Goal: Information Seeking & Learning: Check status

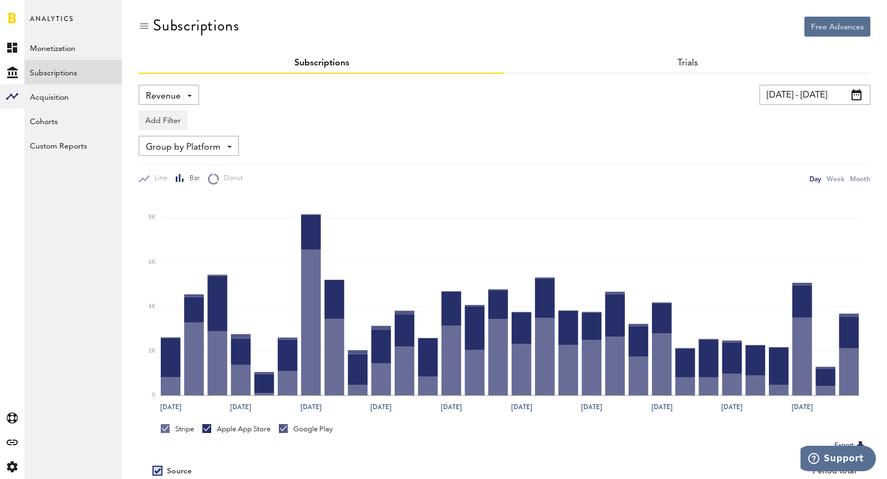
click at [809, 96] on input "[DATE] - [DATE]" at bounding box center [815, 95] width 111 height 20
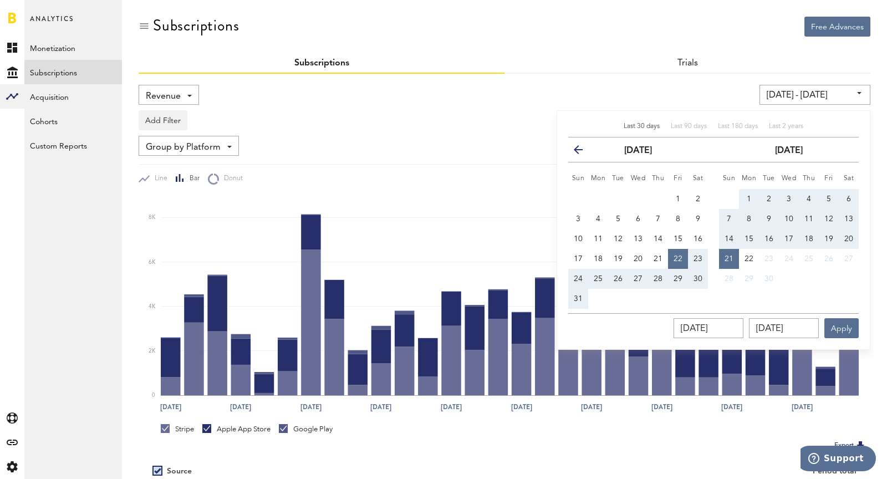
click at [723, 236] on button "14" at bounding box center [729, 239] width 20 height 20
type input "[DATE] - [DATE]"
type input "[DATE]"
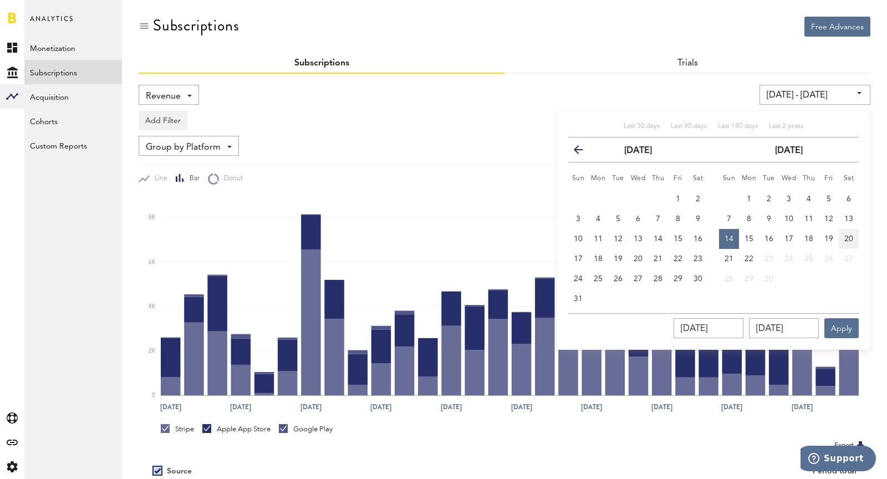
click at [844, 240] on button "20" at bounding box center [849, 239] width 20 height 20
type input "[DATE] - [DATE]"
type input "[DATE]"
click at [840, 331] on button "Apply" at bounding box center [842, 328] width 34 height 20
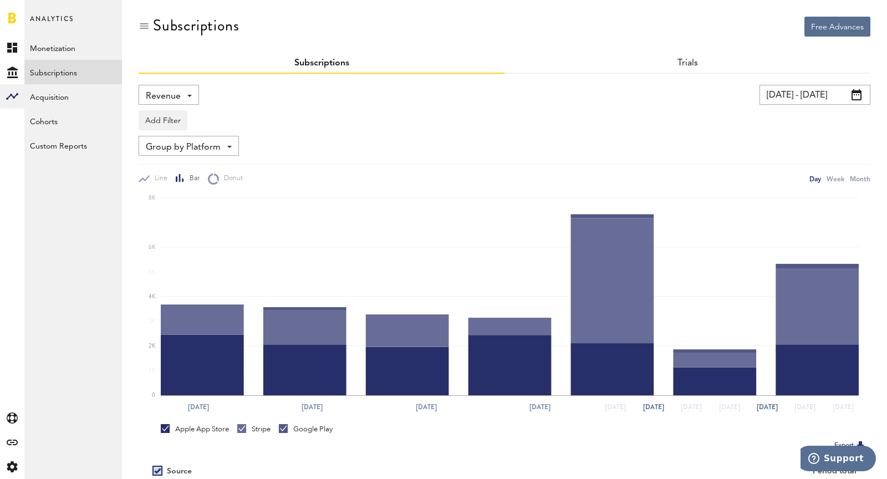
click at [184, 95] on div "Revenue Revenue MRR Actives Trial Status Billing Retries New Subscriptions Rene…" at bounding box center [169, 95] width 60 height 20
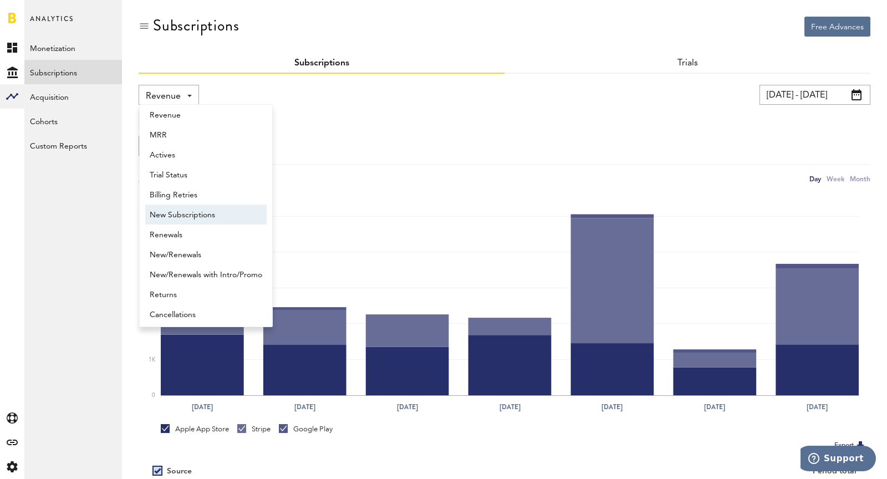
click at [261, 211] on span "New Subscriptions" at bounding box center [206, 215] width 113 height 19
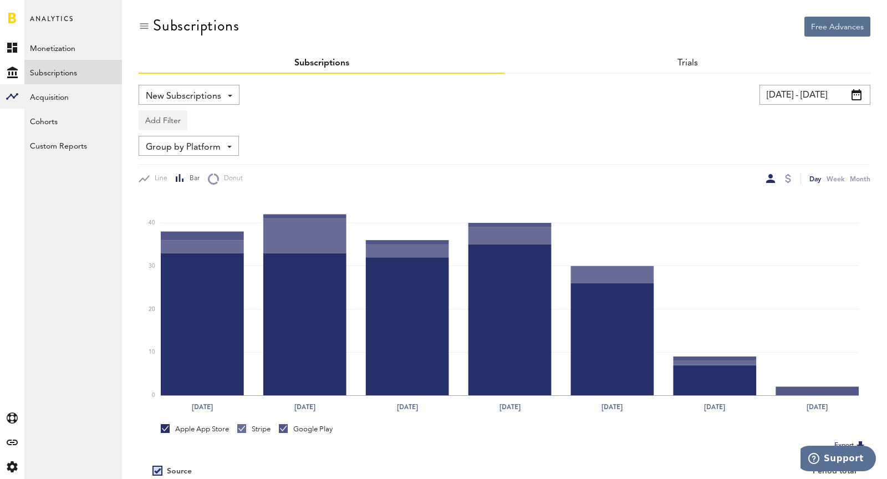
click at [168, 120] on button "Add Filter" at bounding box center [163, 120] width 49 height 20
click at [175, 150] on li "Platforms" at bounding box center [190, 149] width 90 height 20
click at [173, 113] on div "Platforms" at bounding box center [179, 122] width 48 height 19
click at [180, 182] on span "Stripe" at bounding box center [192, 187] width 85 height 19
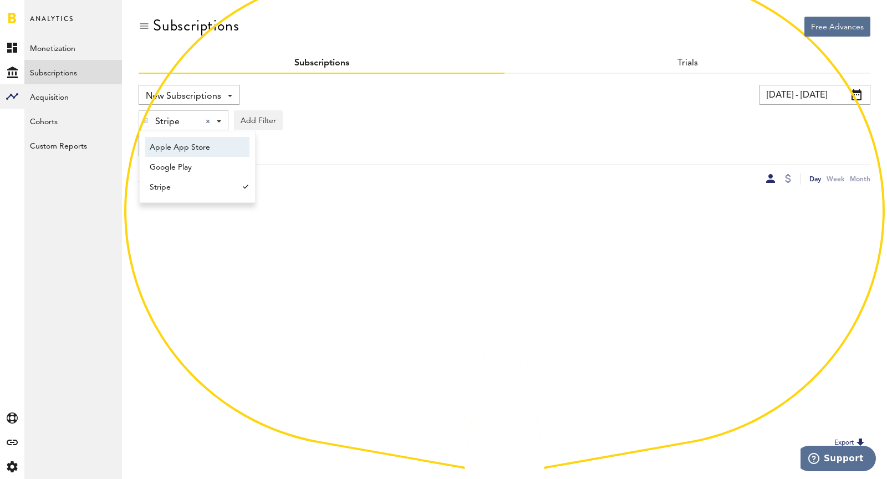
click at [322, 129] on div "Stripe Stripe Apple App Store Google Play Stripe Add Filter Platforms Apps Subs…" at bounding box center [505, 118] width 732 height 26
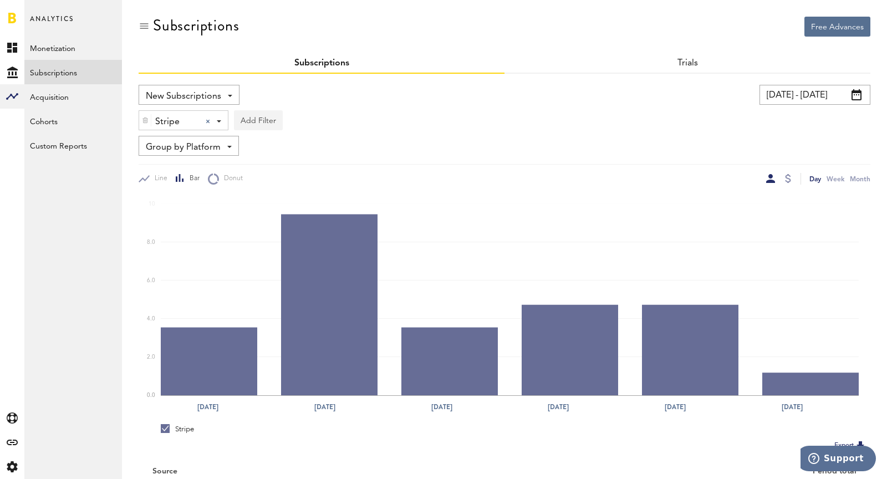
click at [277, 123] on button "Add Filter" at bounding box center [258, 120] width 49 height 20
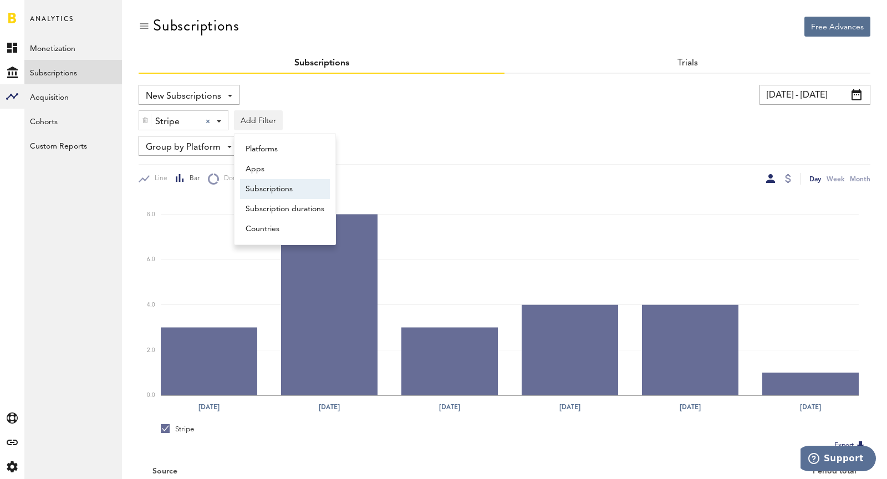
click at [290, 186] on li "Subscriptions" at bounding box center [285, 189] width 90 height 20
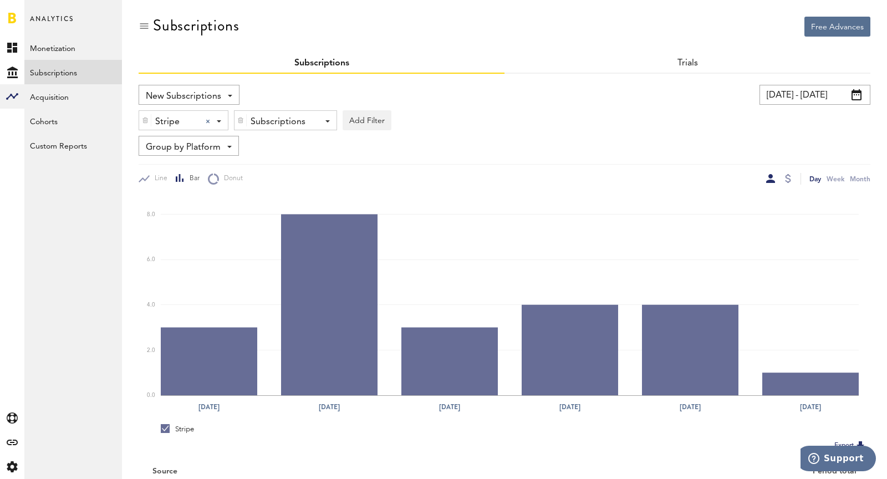
click at [277, 122] on div "Subscriptions" at bounding box center [282, 122] width 62 height 19
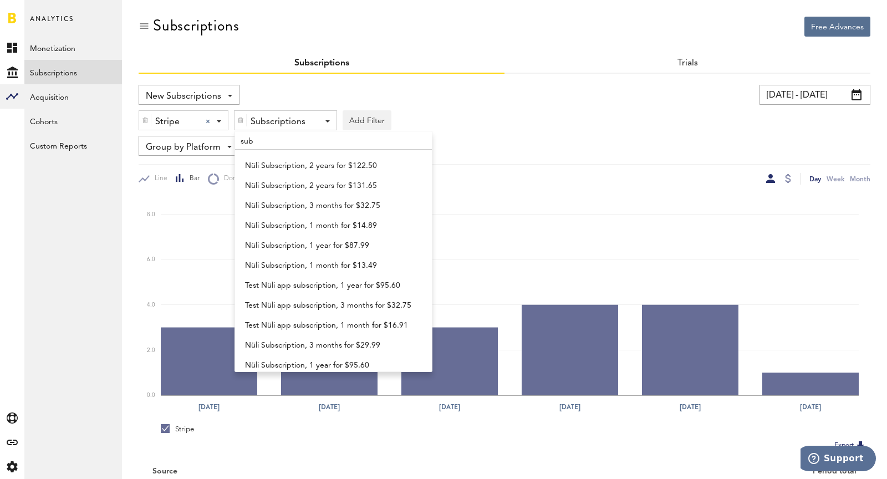
type input "sub"
click at [546, 162] on div "New Subscriptions Revenue MRR Actives Trial Status Billing Retries New Subscrip…" at bounding box center [505, 135] width 732 height 100
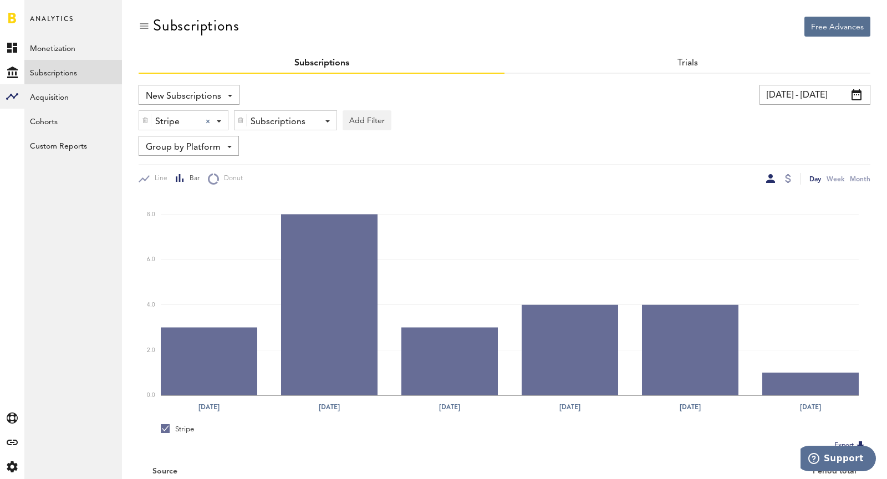
click at [269, 123] on div "Subscriptions" at bounding box center [282, 122] width 62 height 19
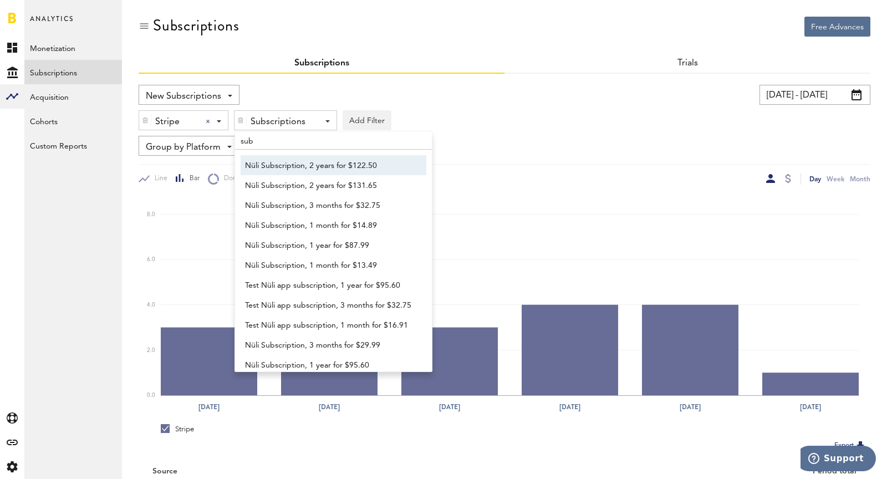
click at [293, 163] on span "Nüli Subscription, 2 years for $122.50" at bounding box center [328, 165] width 166 height 19
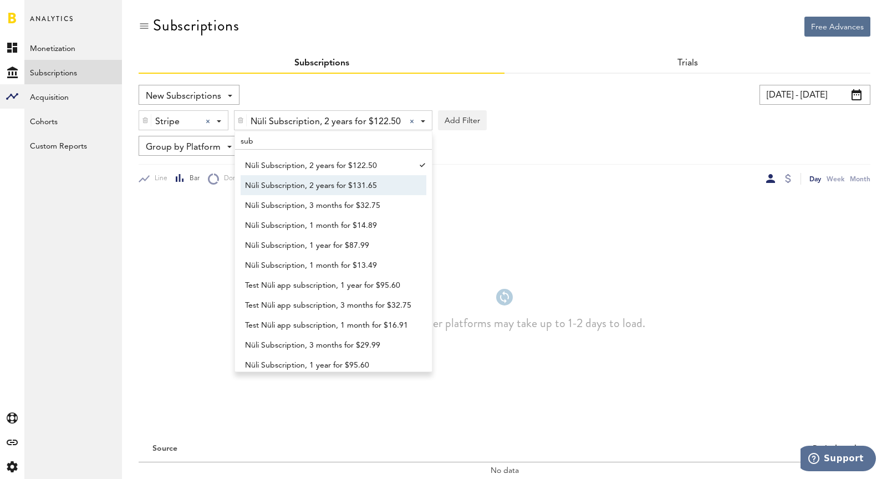
click at [301, 182] on span "Nüli Subscription, 2 years for $131.65" at bounding box center [328, 185] width 166 height 19
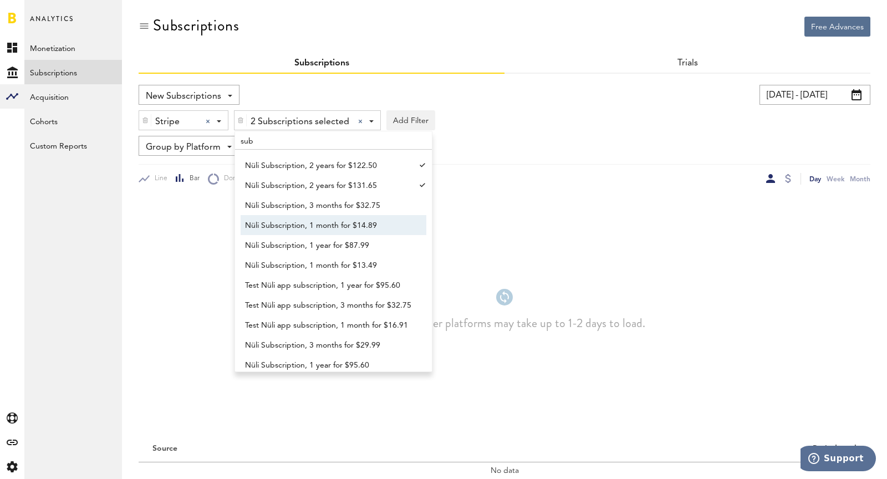
click at [313, 215] on link "Nüli Subscription, 1 month for $14.89" at bounding box center [328, 225] width 175 height 20
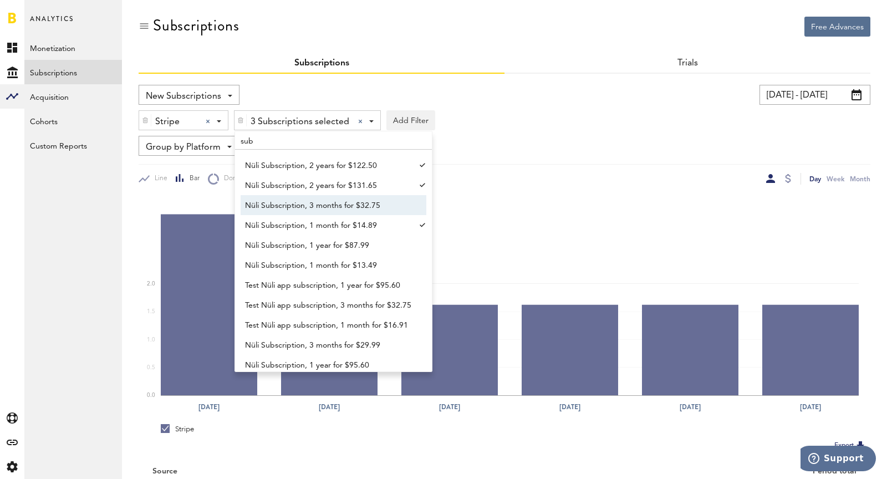
click at [301, 205] on span "Nüli Subscription, 3 months for $32.75" at bounding box center [328, 205] width 166 height 19
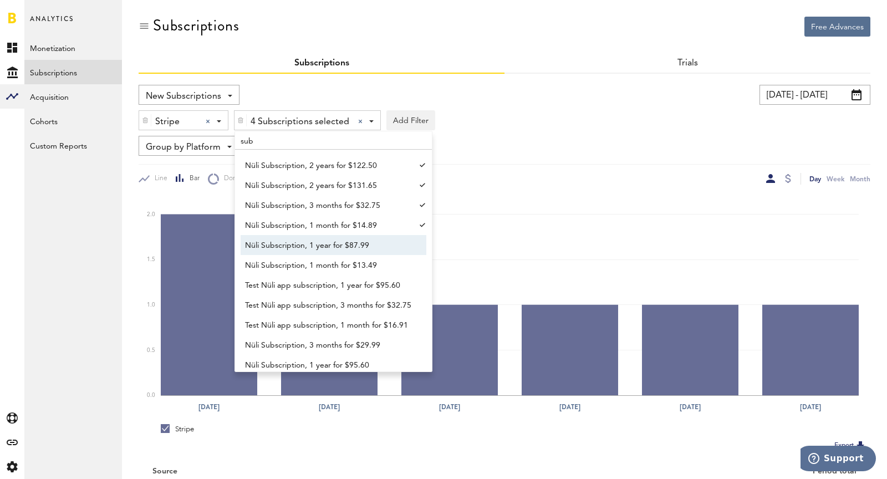
click at [325, 248] on span "Nüli Subscription, 1 year for $87.99" at bounding box center [328, 245] width 166 height 19
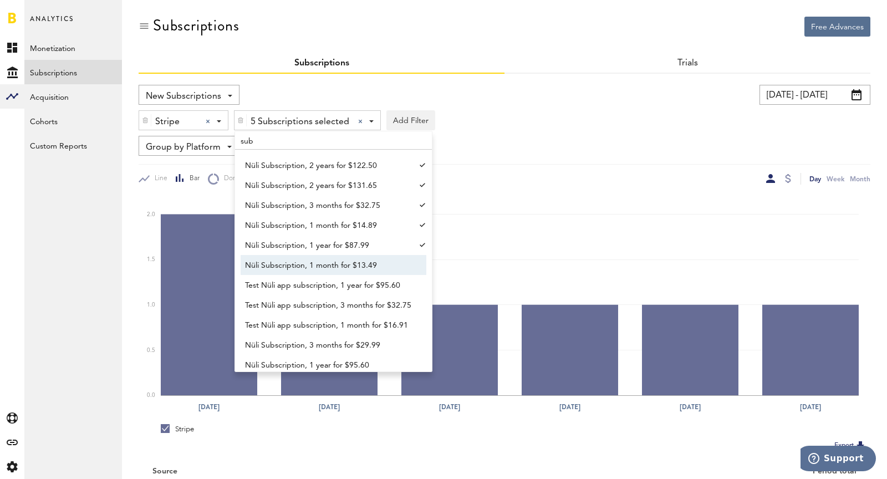
click at [339, 272] on span "Nüli Subscription, 1 month for $13.49" at bounding box center [328, 265] width 166 height 19
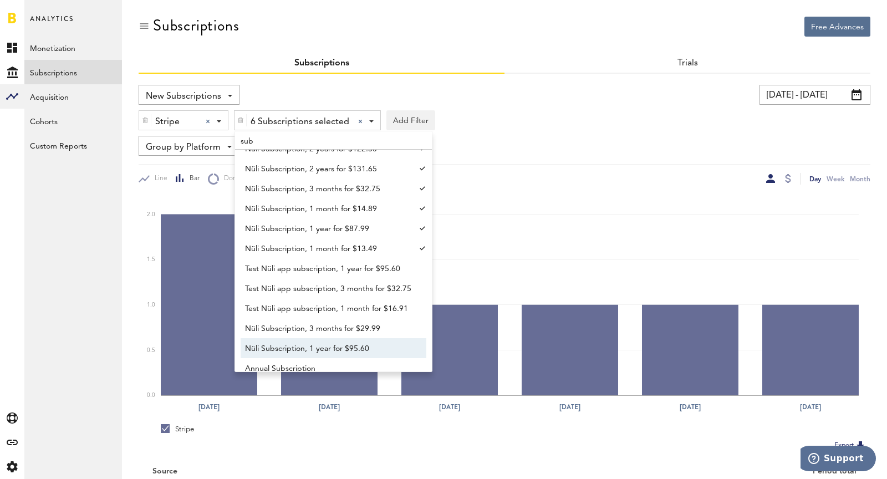
scroll to position [23, 0]
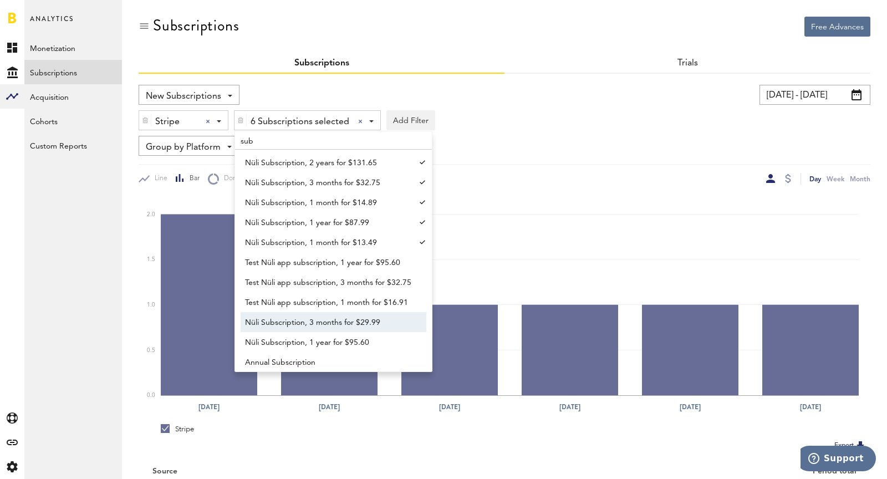
click at [341, 321] on span "Nüli Subscription, 3 months for $29.99" at bounding box center [328, 322] width 166 height 19
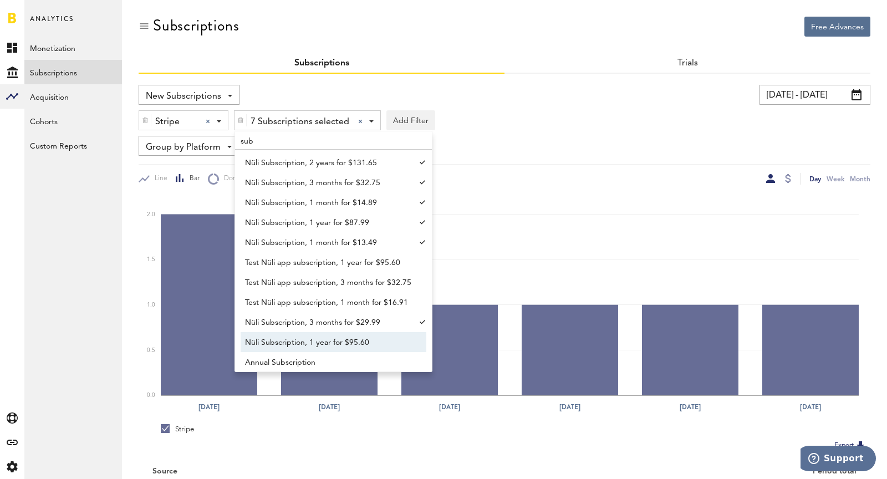
click at [354, 341] on span "Nüli Subscription, 1 year for $95.60" at bounding box center [328, 342] width 166 height 19
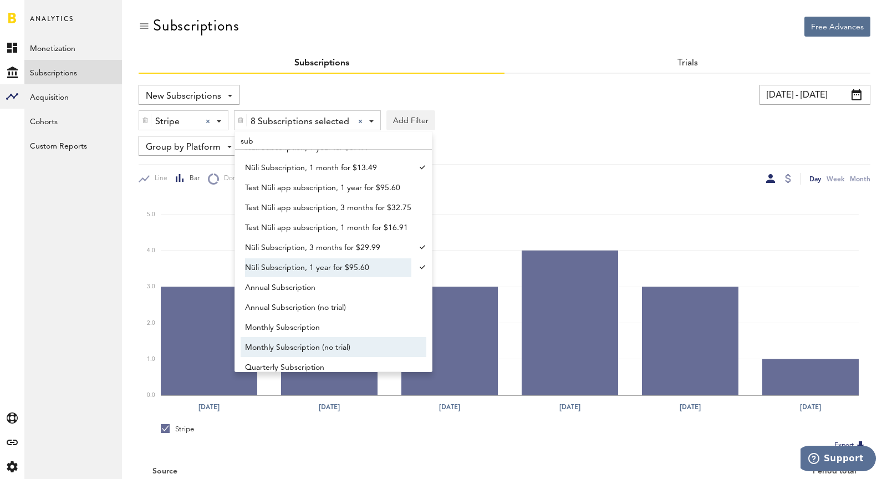
scroll to position [99, 0]
click at [536, 151] on div "Group by Platform Group by Platform Group by App Group by Subscription Group by…" at bounding box center [505, 146] width 732 height 20
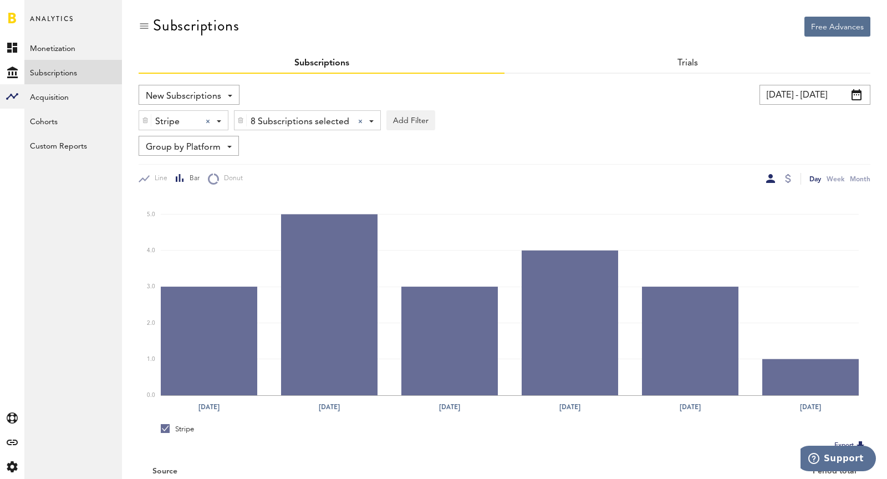
click at [272, 119] on span "8 Subscriptions selected" at bounding box center [300, 122] width 99 height 19
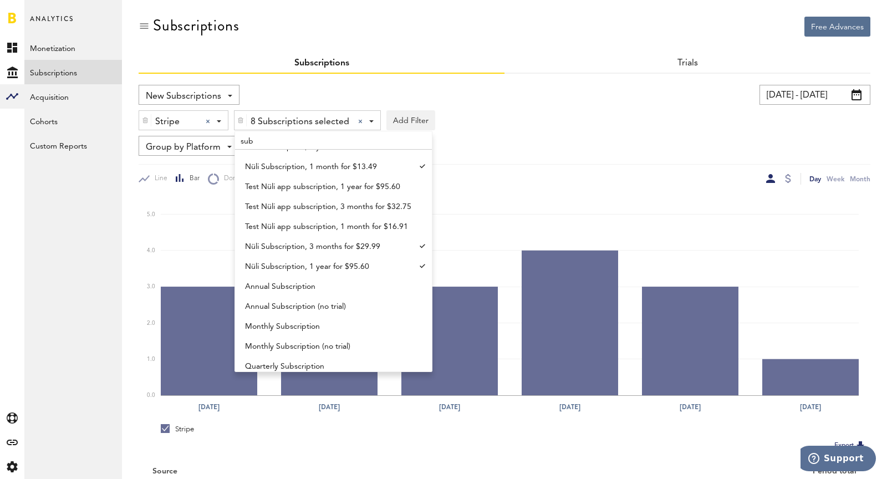
click at [290, 139] on input "sub" at bounding box center [333, 140] width 197 height 18
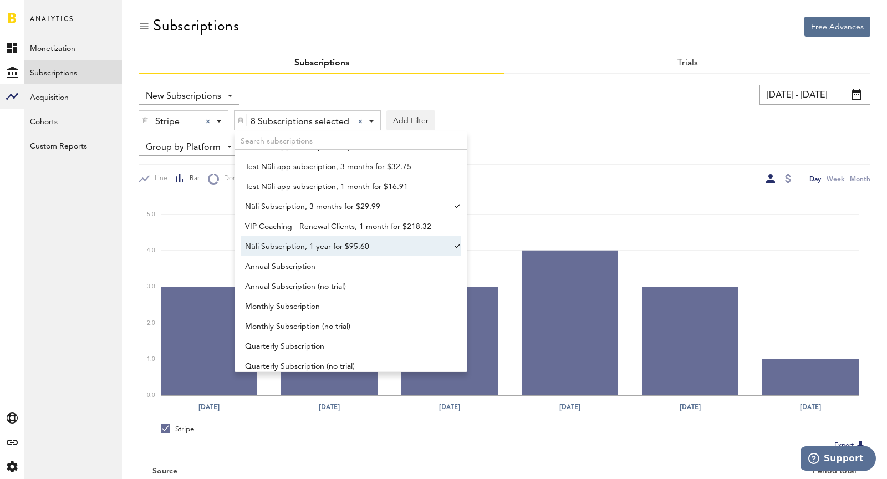
scroll to position [864, 0]
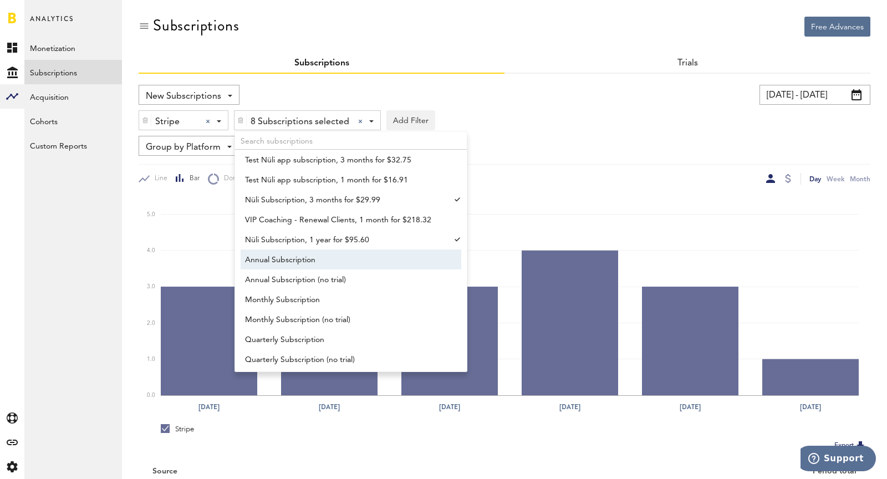
click at [348, 252] on span "Annual Subscription" at bounding box center [345, 260] width 201 height 19
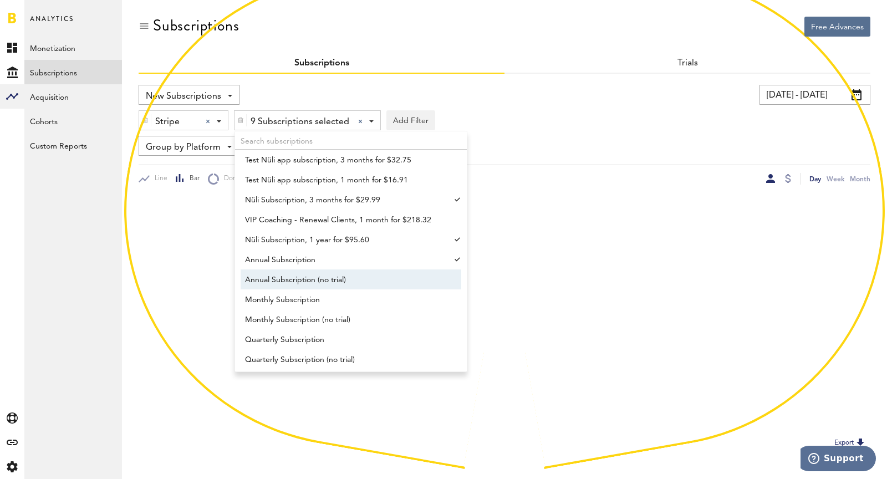
click at [362, 286] on span "Annual Subscription (no trial)" at bounding box center [345, 280] width 201 height 19
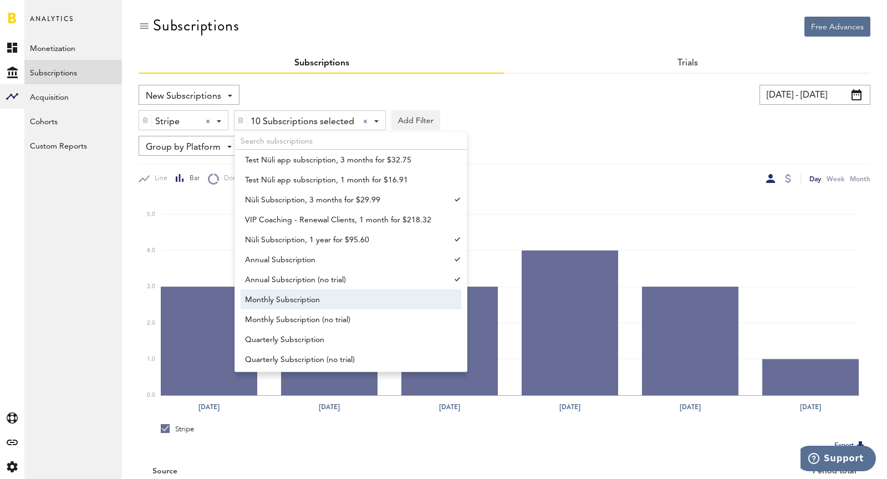
click at [369, 303] on span "Monthly Subscription" at bounding box center [345, 300] width 201 height 19
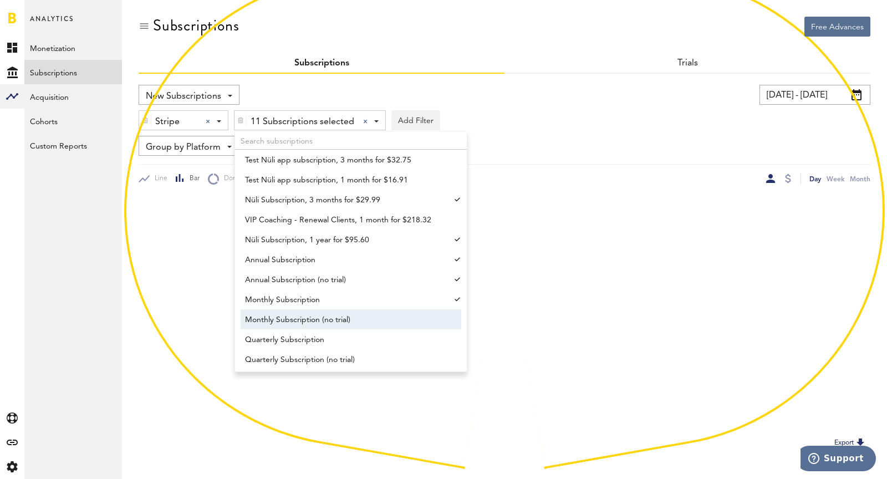
click at [376, 317] on span "Monthly Subscription (no trial)" at bounding box center [345, 320] width 201 height 19
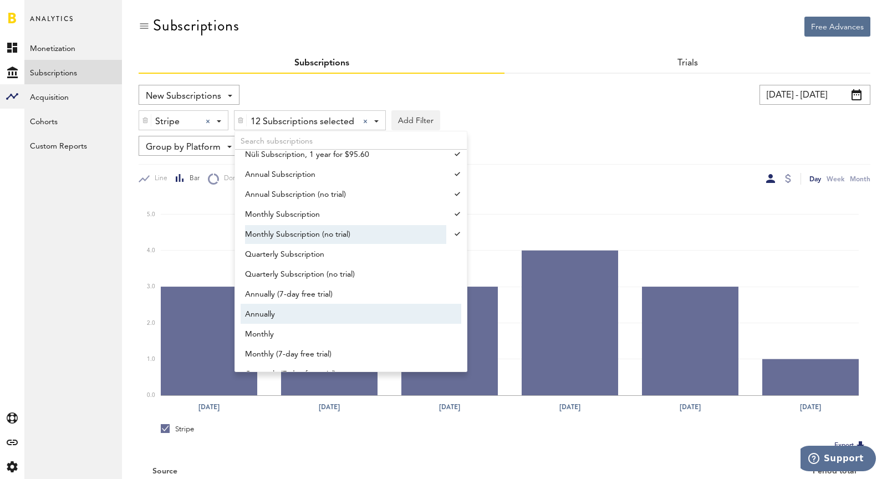
scroll to position [951, 0]
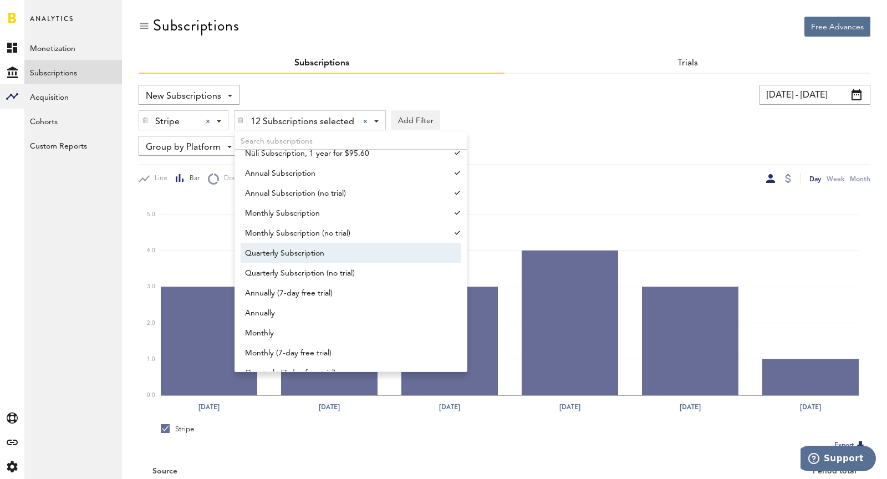
click at [348, 259] on span "Quarterly Subscription" at bounding box center [345, 253] width 201 height 19
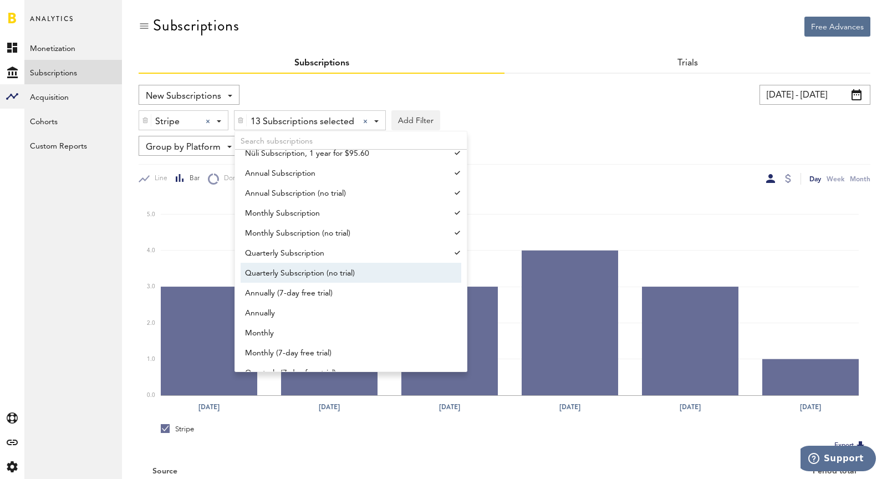
click at [356, 272] on span "Quarterly Subscription (no trial)" at bounding box center [345, 273] width 201 height 19
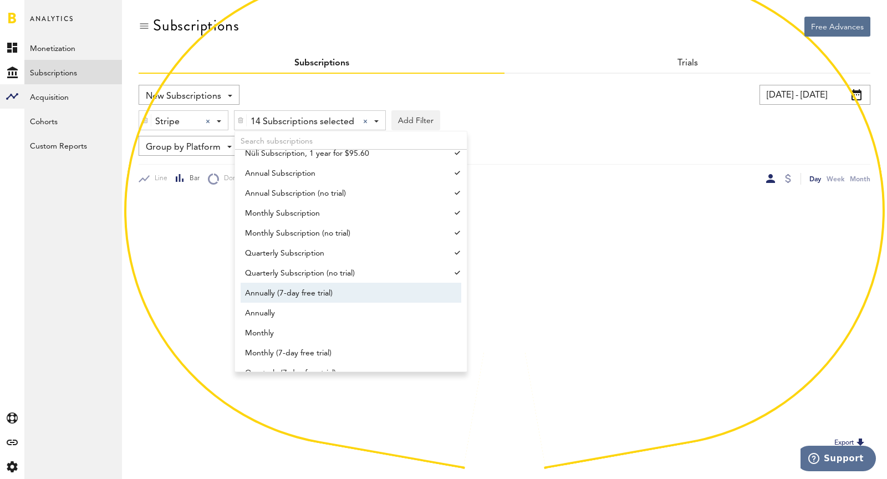
click at [360, 295] on span "Annually (7-day free trial)" at bounding box center [345, 293] width 201 height 19
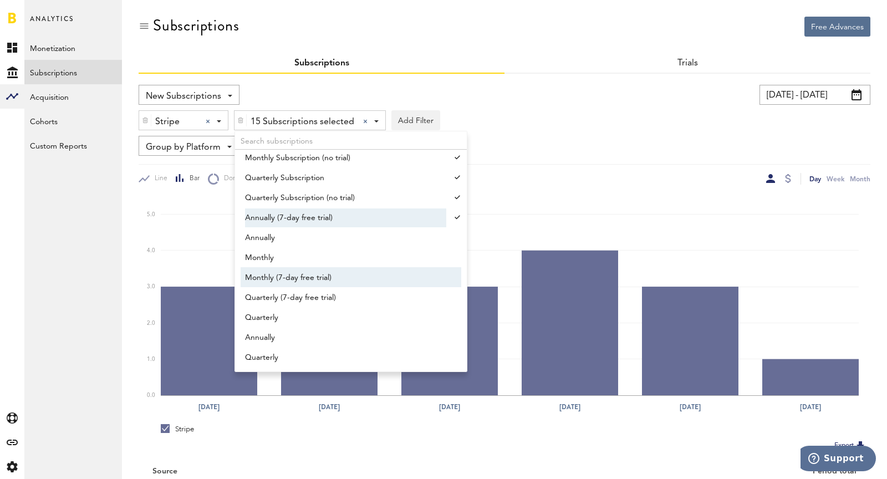
scroll to position [1028, 0]
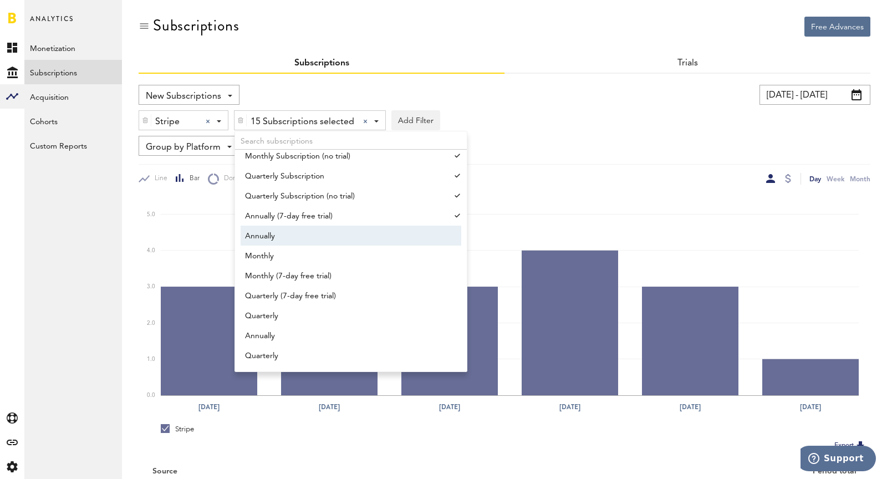
click at [297, 226] on link "Annually" at bounding box center [346, 236] width 210 height 20
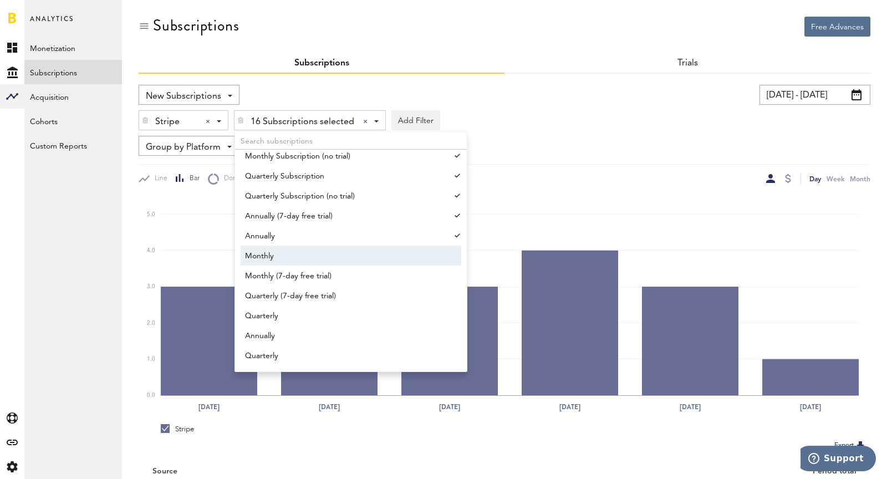
click at [311, 247] on span "Monthly" at bounding box center [345, 256] width 201 height 19
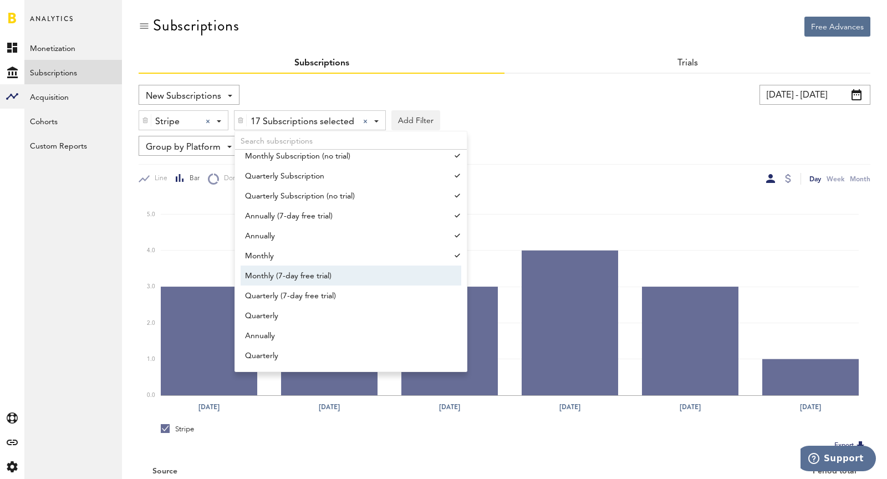
click at [331, 280] on span "Monthly (7-day free trial)" at bounding box center [345, 276] width 201 height 19
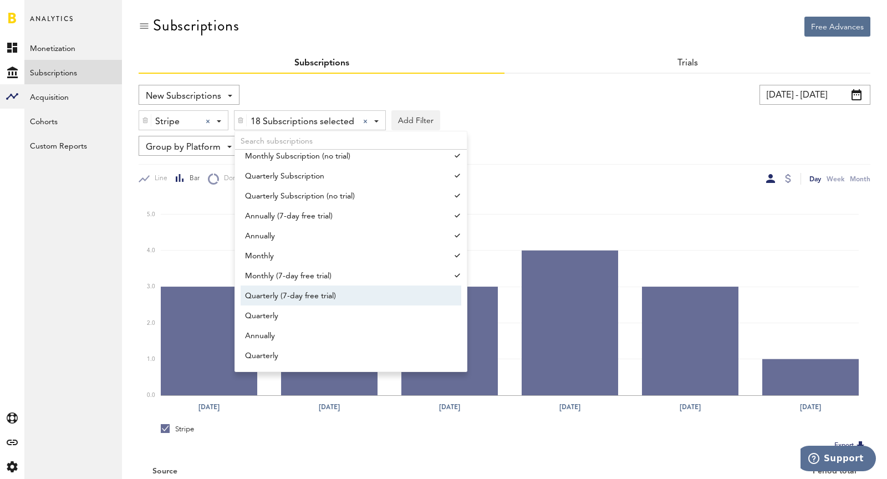
click at [340, 300] on span "Quarterly (7-day free trial)" at bounding box center [345, 296] width 201 height 19
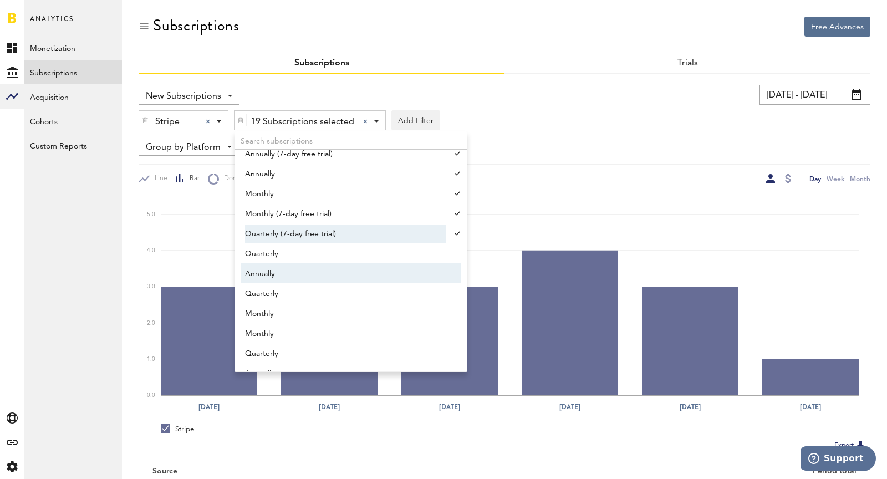
scroll to position [1107, 0]
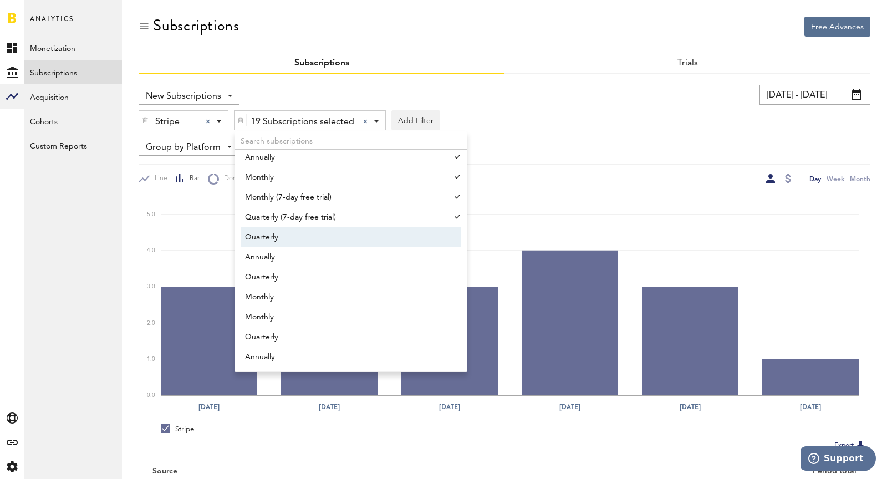
click at [296, 234] on span "Quarterly" at bounding box center [345, 237] width 201 height 19
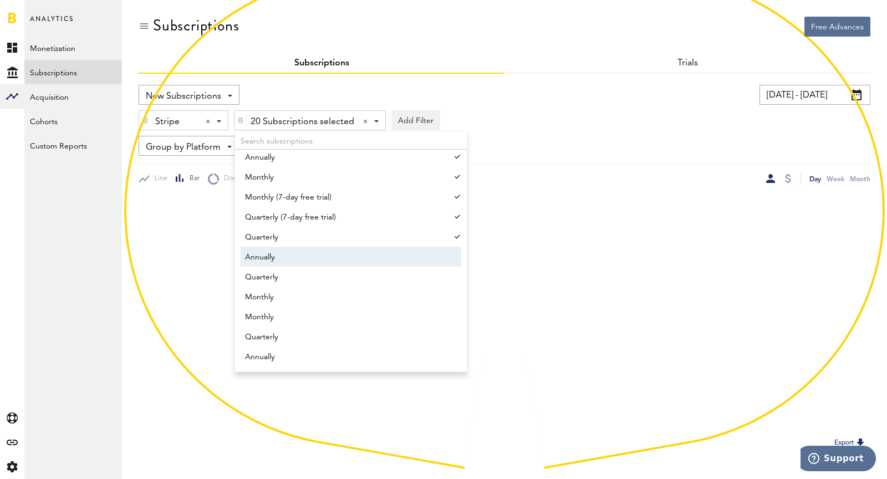
click at [308, 260] on span "Annually" at bounding box center [345, 257] width 201 height 19
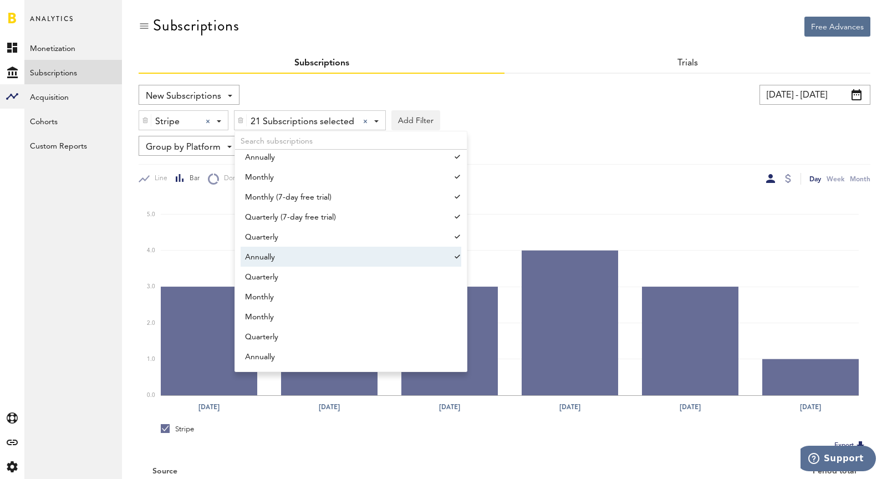
click at [292, 265] on span "Annually" at bounding box center [345, 257] width 201 height 19
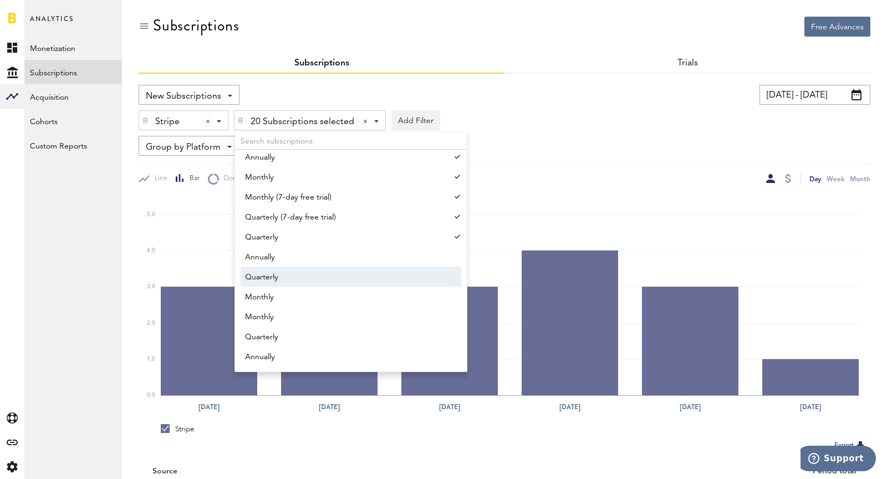
click at [292, 267] on link "Quarterly" at bounding box center [346, 277] width 210 height 20
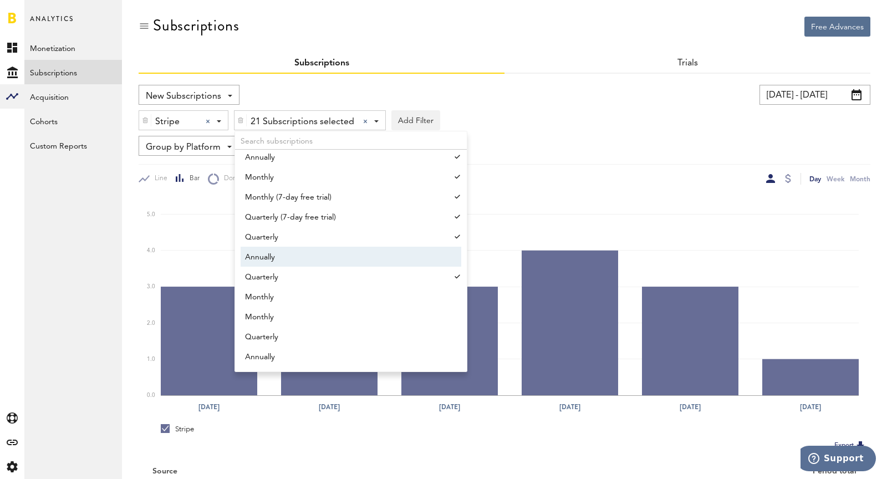
click at [282, 259] on span "Annually" at bounding box center [345, 257] width 201 height 19
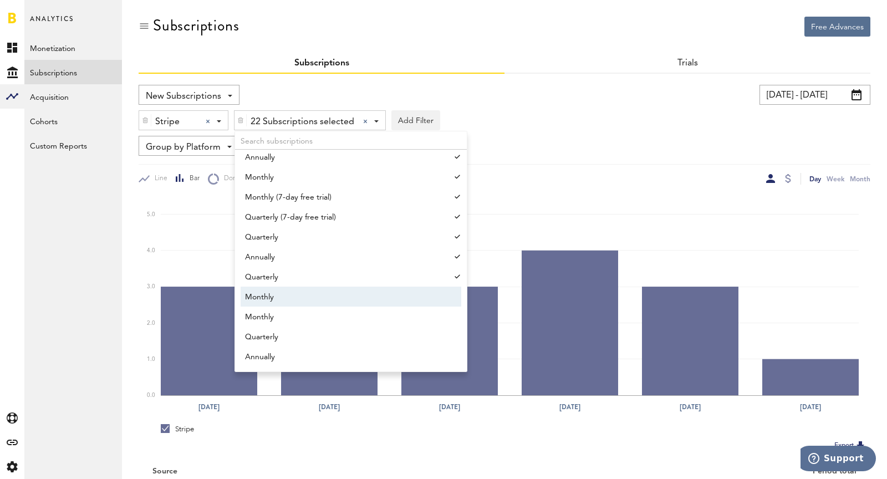
click at [297, 301] on span "Monthly" at bounding box center [345, 297] width 201 height 19
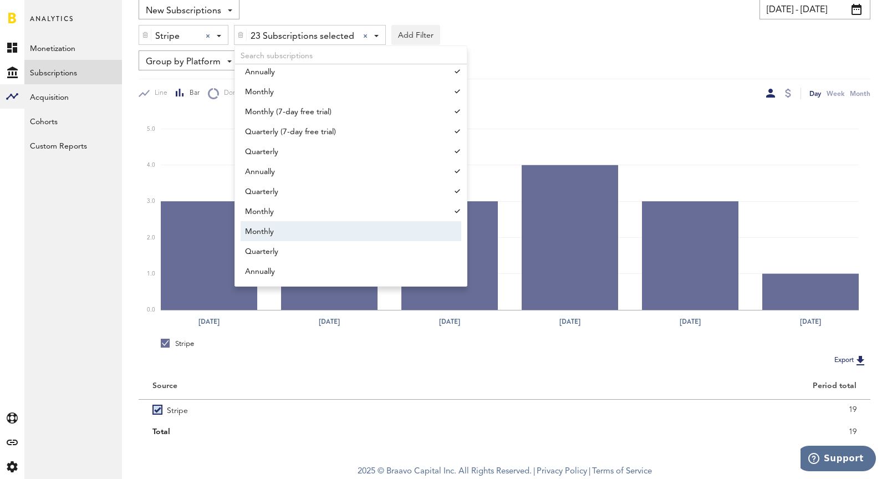
click at [274, 232] on span "Monthly" at bounding box center [345, 231] width 201 height 19
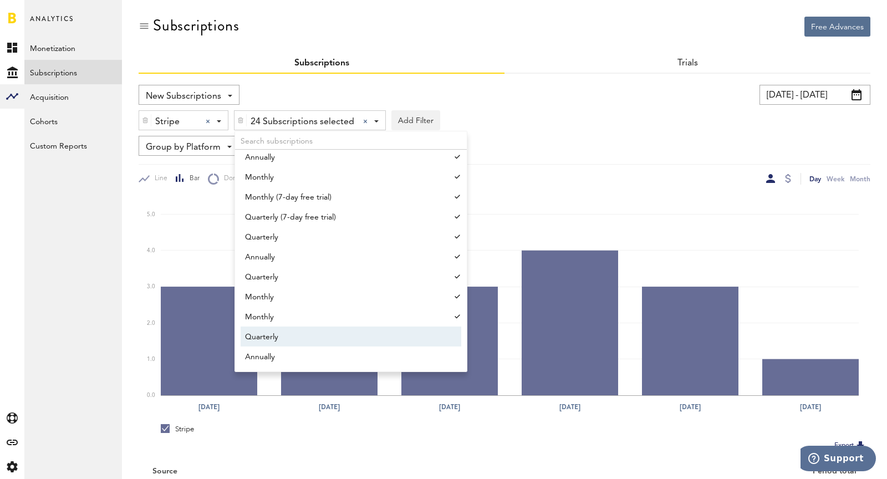
click at [315, 343] on span "Quarterly" at bounding box center [345, 337] width 201 height 19
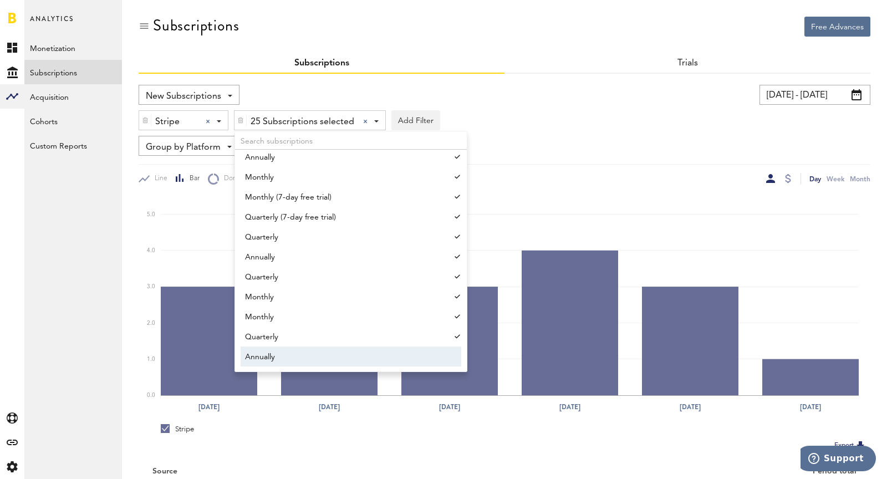
click at [322, 357] on span "Annually" at bounding box center [345, 357] width 201 height 19
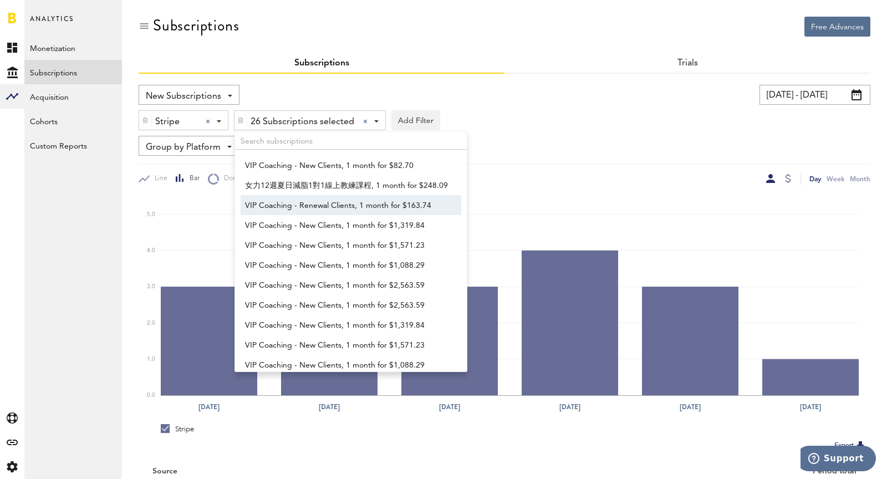
click at [662, 190] on icon "Sep 14 Sep 15 Sep 16 Sep 17 Sep 18 Sep 19 0.0 1.0 2.0 3.0 4.0 5.0" at bounding box center [505, 301] width 732 height 233
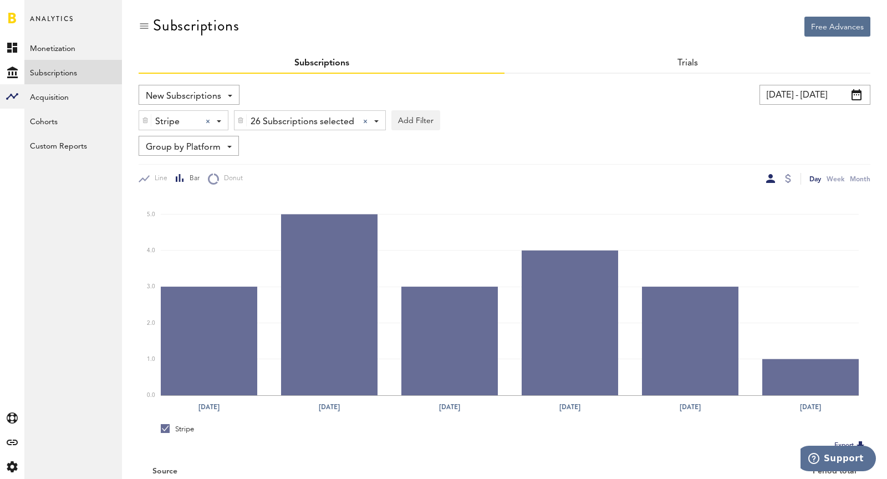
scroll to position [85, 0]
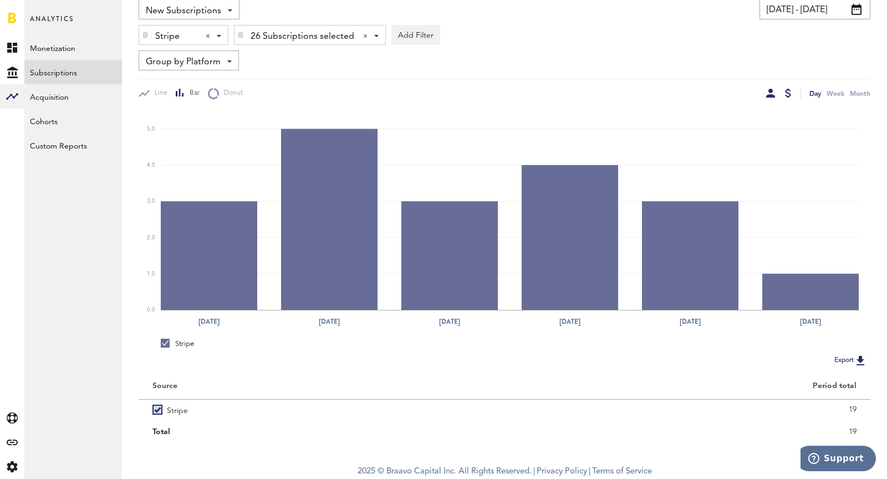
click at [788, 95] on div at bounding box center [788, 93] width 6 height 9
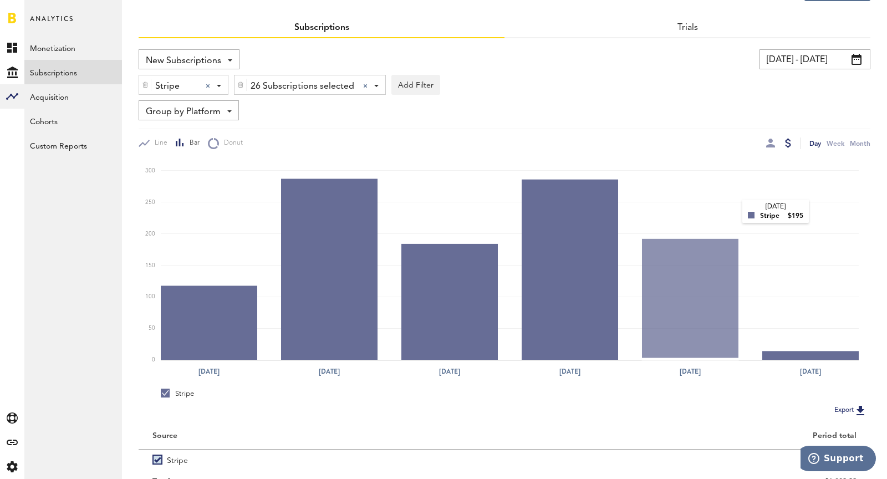
scroll to position [85, 0]
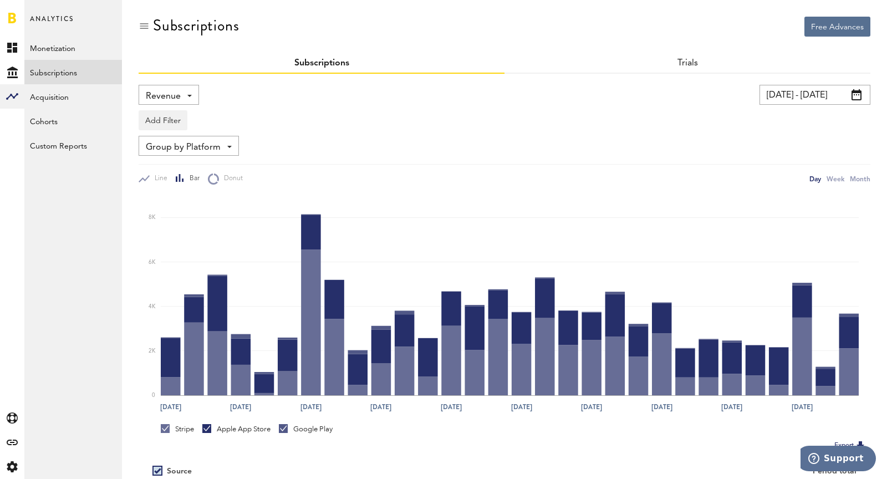
click at [158, 89] on span "Revenue" at bounding box center [163, 96] width 35 height 19
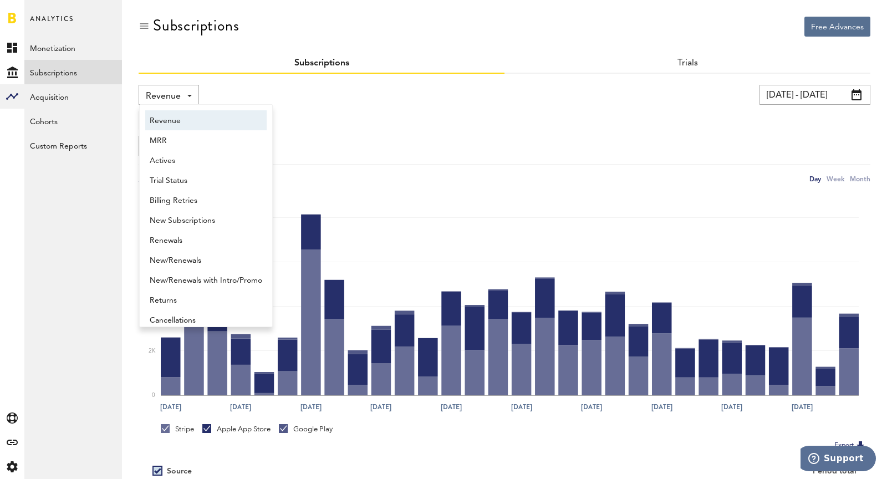
scroll to position [6, 0]
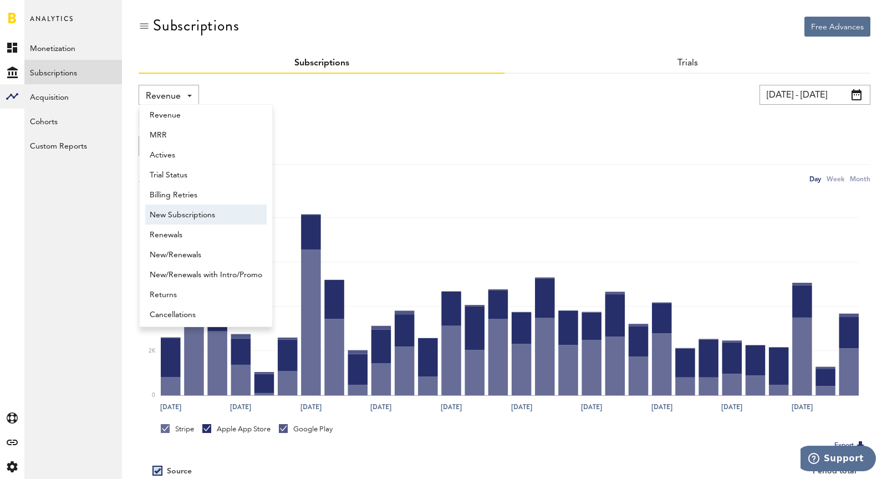
click at [175, 215] on span "New Subscriptions" at bounding box center [206, 215] width 113 height 19
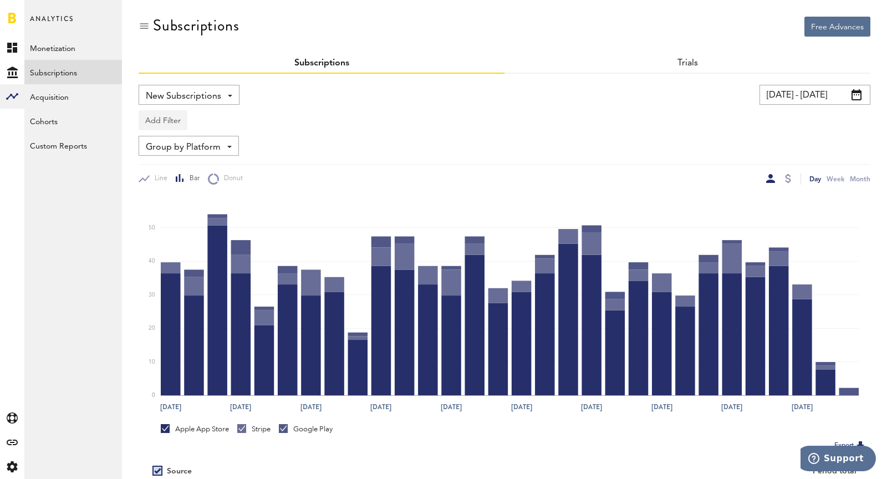
click at [166, 119] on button "Add Filter" at bounding box center [163, 120] width 49 height 20
click at [181, 152] on li "Platforms" at bounding box center [190, 149] width 90 height 20
click at [161, 124] on div "Platforms" at bounding box center [179, 122] width 48 height 19
click at [174, 164] on span "Google Play" at bounding box center [192, 167] width 85 height 19
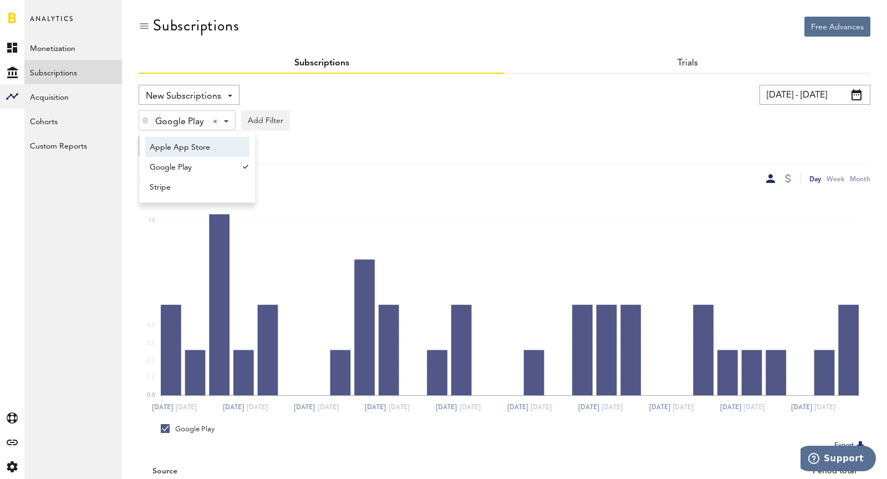
click at [381, 119] on div "Google Play Google Play Apple App Store Google Play Stripe Add Filter Platforms…" at bounding box center [505, 118] width 732 height 26
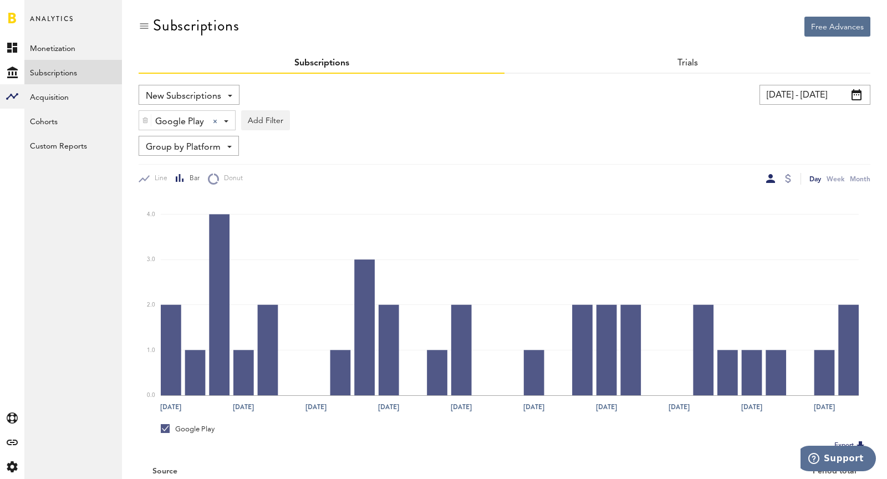
click at [839, 90] on input "[DATE] - [DATE]" at bounding box center [815, 95] width 111 height 20
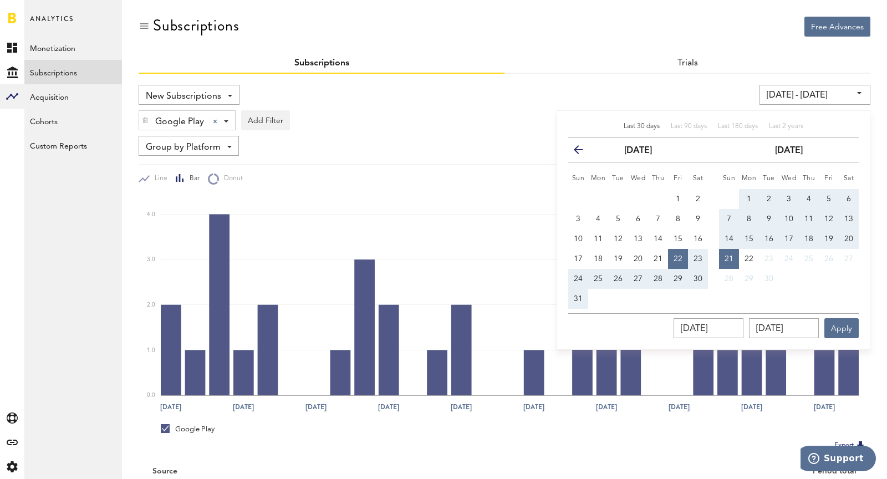
click at [727, 225] on button "7" at bounding box center [729, 219] width 20 height 20
type input "[DATE] - [DATE]"
type input "[DATE]"
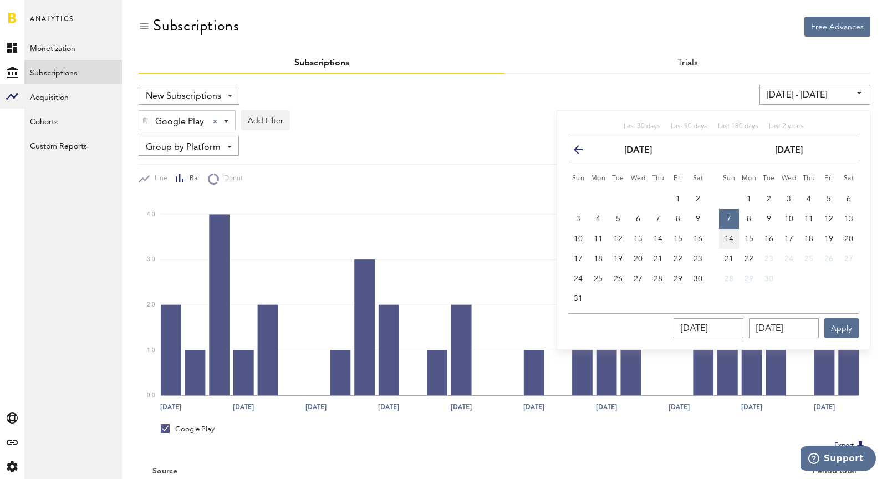
click at [729, 232] on button "14" at bounding box center [729, 239] width 20 height 20
type input "[DATE] - [DATE]"
type input "[DATE]"
click at [729, 233] on button "14" at bounding box center [729, 239] width 20 height 20
click at [844, 236] on button "20" at bounding box center [849, 239] width 20 height 20
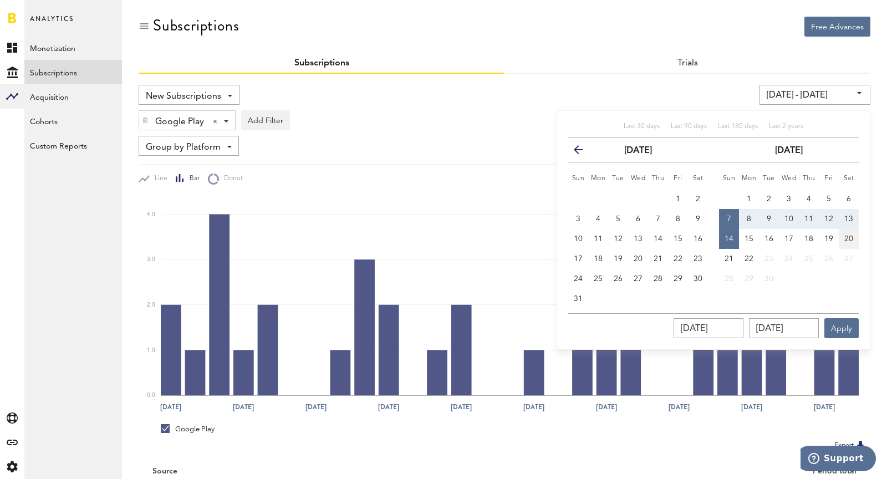
type input "[DATE] - [DATE]"
type input "[DATE]"
click at [844, 236] on button "20" at bounding box center [849, 239] width 20 height 20
click at [726, 243] on button "14" at bounding box center [729, 239] width 20 height 20
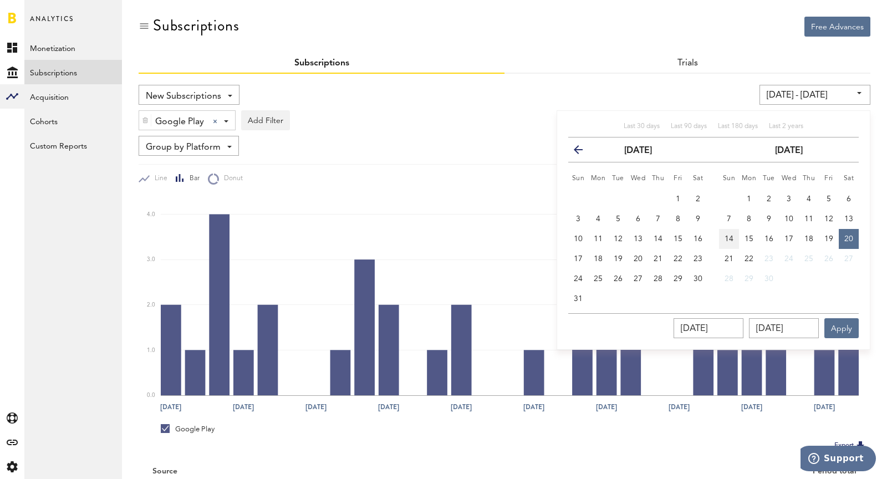
type input "[DATE] - [DATE]"
type input "[DATE]"
click at [853, 235] on span "20" at bounding box center [849, 239] width 9 height 8
type input "[DATE] - [DATE]"
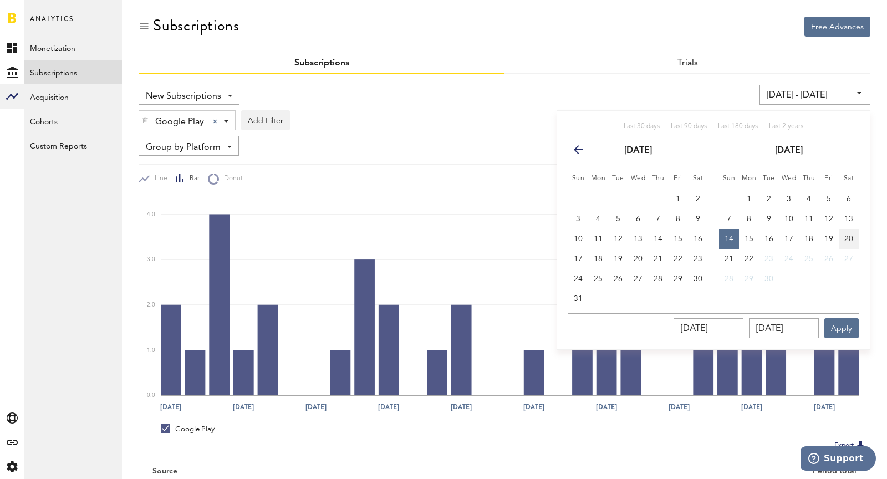
type input "[DATE]"
click at [836, 324] on button "Apply" at bounding box center [842, 328] width 34 height 20
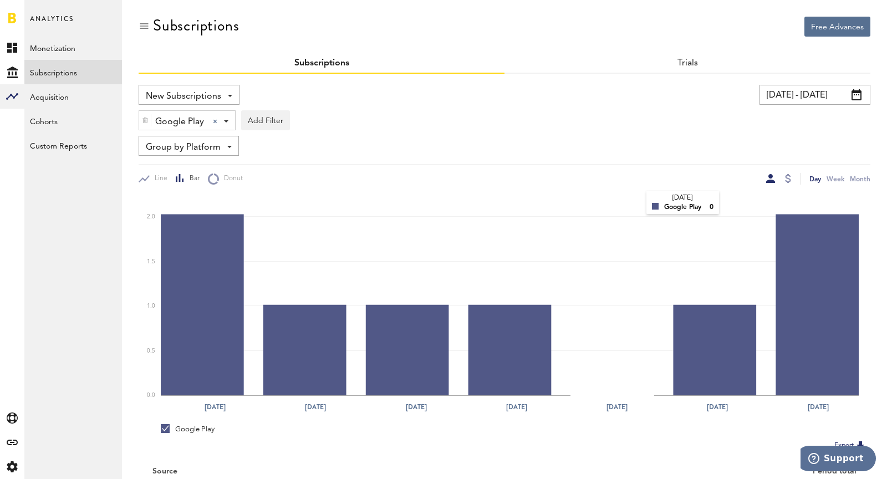
scroll to position [85, 0]
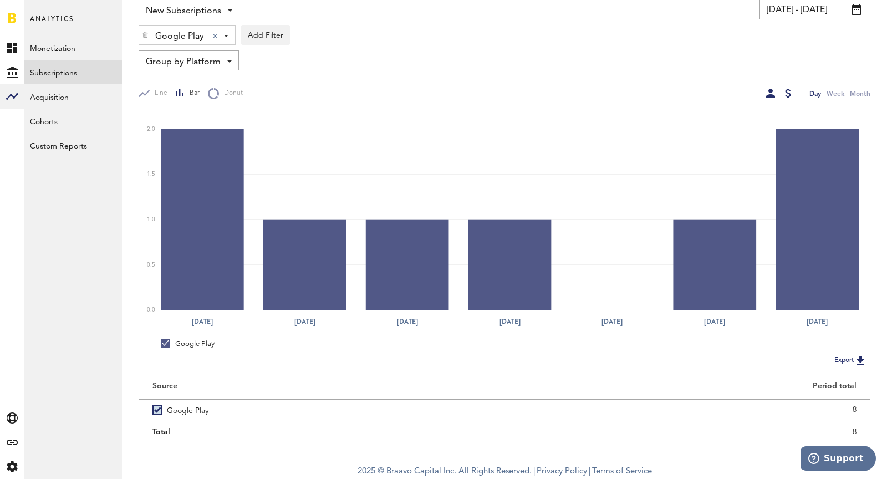
click at [789, 97] on div at bounding box center [788, 93] width 6 height 9
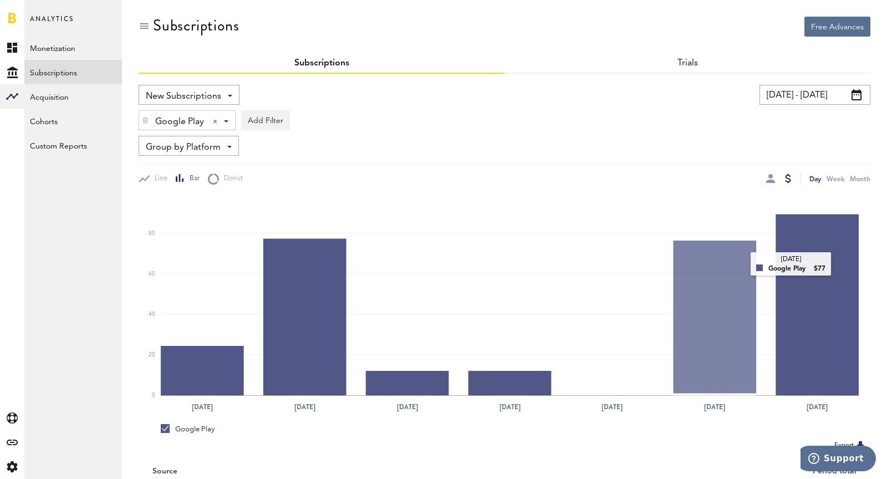
scroll to position [85, 0]
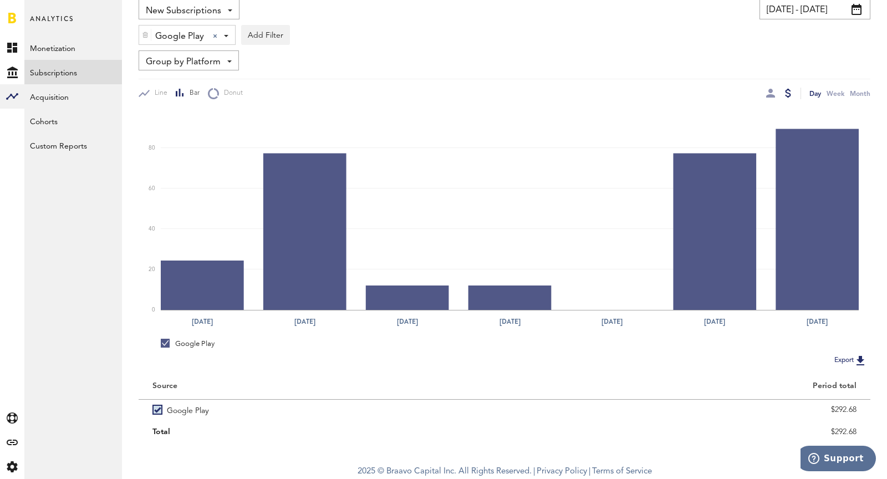
click at [787, 2] on input "[DATE] - [DATE]" at bounding box center [815, 9] width 111 height 20
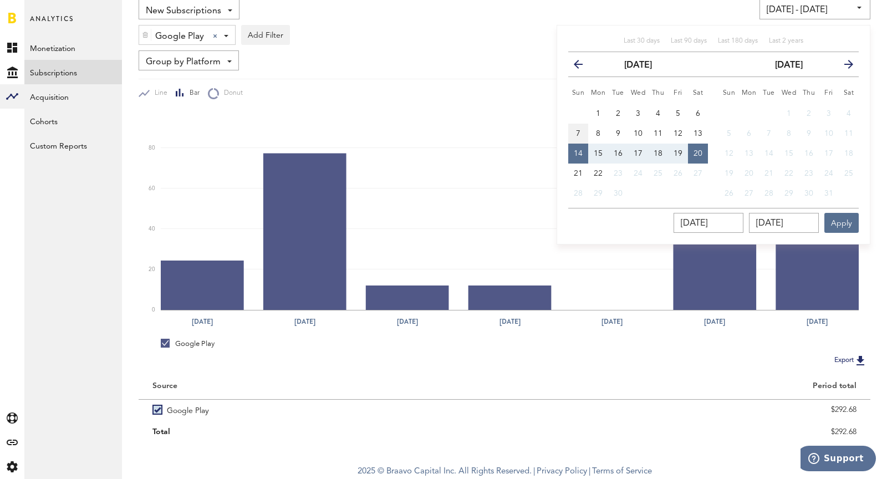
click at [570, 128] on button "7" at bounding box center [579, 134] width 20 height 20
type input "[DATE] - [DATE]"
type input "[DATE]"
click at [702, 135] on span "13" at bounding box center [698, 134] width 9 height 8
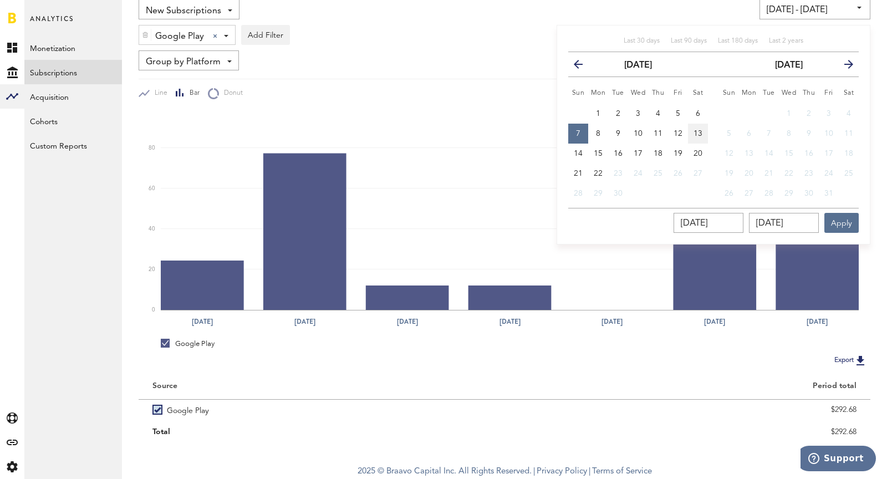
type input "[DATE] - [DATE]"
type input "[DATE]"
click at [848, 221] on button "Apply" at bounding box center [842, 223] width 34 height 20
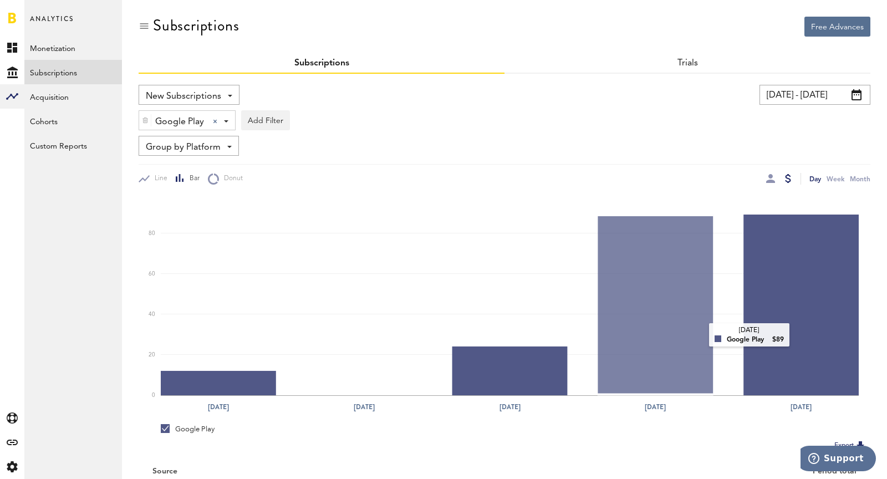
scroll to position [85, 0]
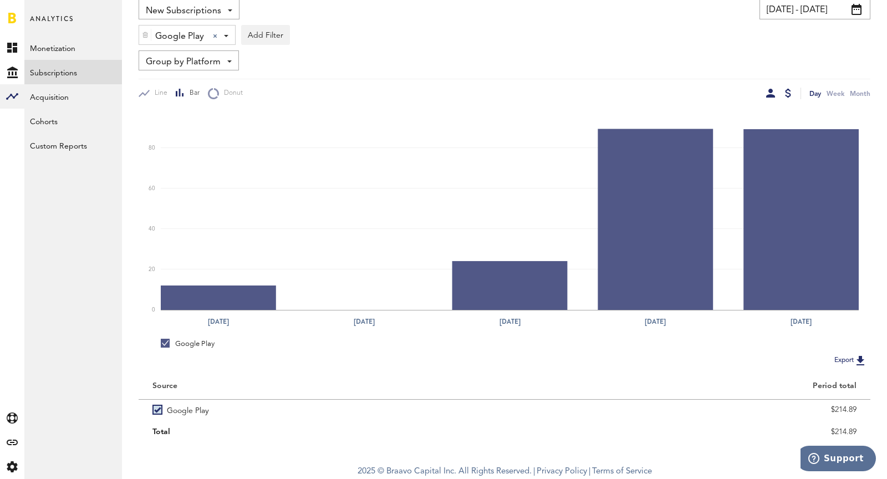
click at [770, 94] on div at bounding box center [771, 93] width 9 height 9
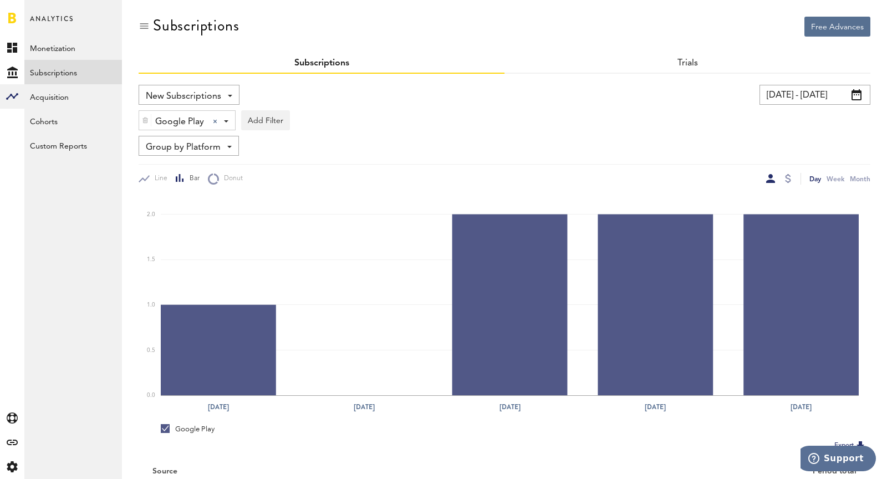
click at [797, 104] on input "[DATE] - [DATE]" at bounding box center [815, 95] width 111 height 20
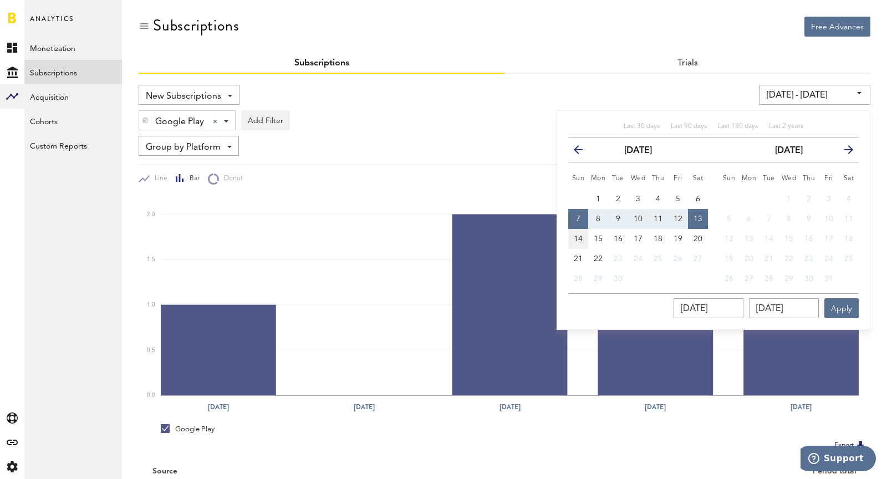
click at [579, 241] on span "14" at bounding box center [578, 239] width 9 height 8
type input "[DATE] - [DATE]"
type input "[DATE]"
click at [703, 239] on button "20" at bounding box center [698, 239] width 20 height 20
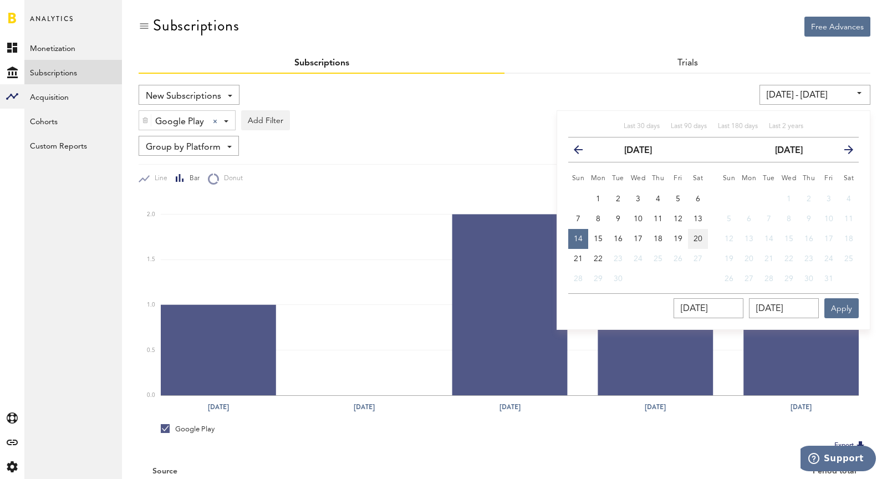
type input "[DATE] - [DATE]"
type input "[DATE]"
click at [834, 296] on div "[DATE] [DATE] Apply" at bounding box center [714, 305] width 291 height 25
click at [850, 308] on button "Apply" at bounding box center [842, 308] width 34 height 20
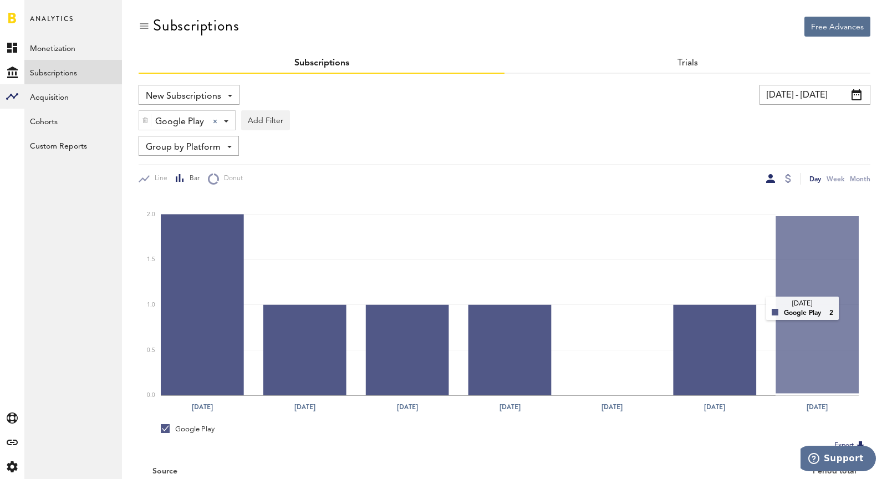
scroll to position [85, 0]
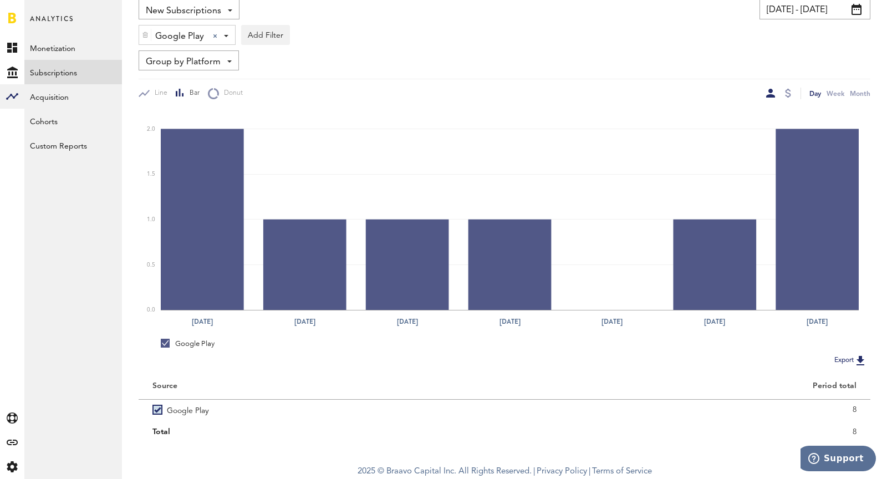
click at [791, 13] on input "[DATE] - [DATE]" at bounding box center [815, 9] width 111 height 20
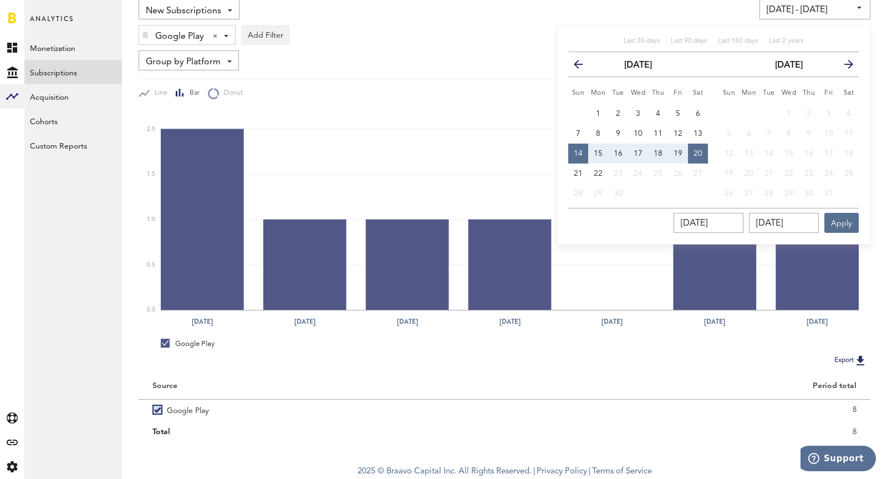
click at [583, 67] on icon "button" at bounding box center [583, 67] width 0 height 0
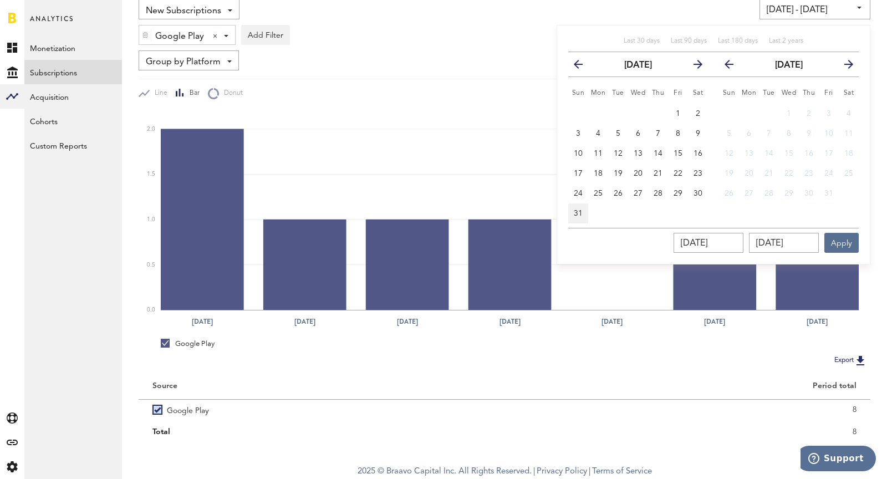
click at [578, 212] on span "31" at bounding box center [578, 214] width 9 height 8
type input "[DATE] - [DATE]"
type input "[DATE]"
click at [734, 67] on icon "button" at bounding box center [734, 67] width 0 height 0
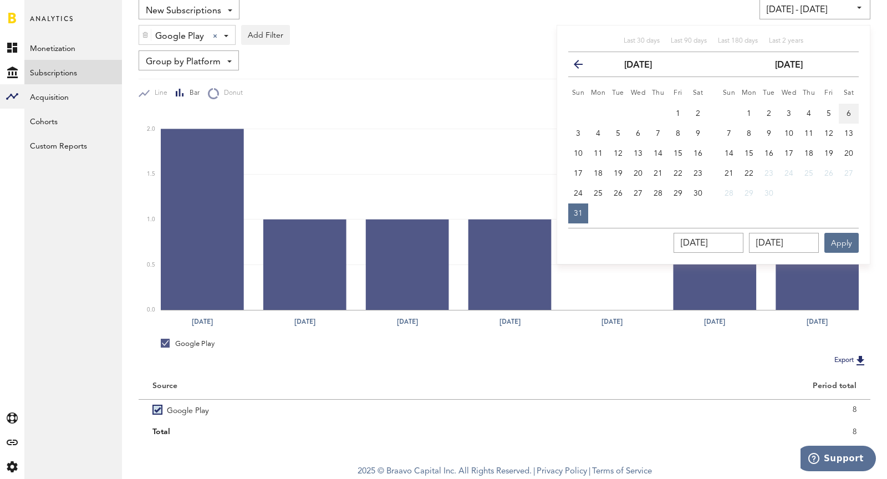
click at [848, 116] on button "6" at bounding box center [849, 114] width 20 height 20
type input "[DATE] - [DATE]"
type input "[DATE]"
click at [838, 239] on button "Apply" at bounding box center [842, 243] width 34 height 20
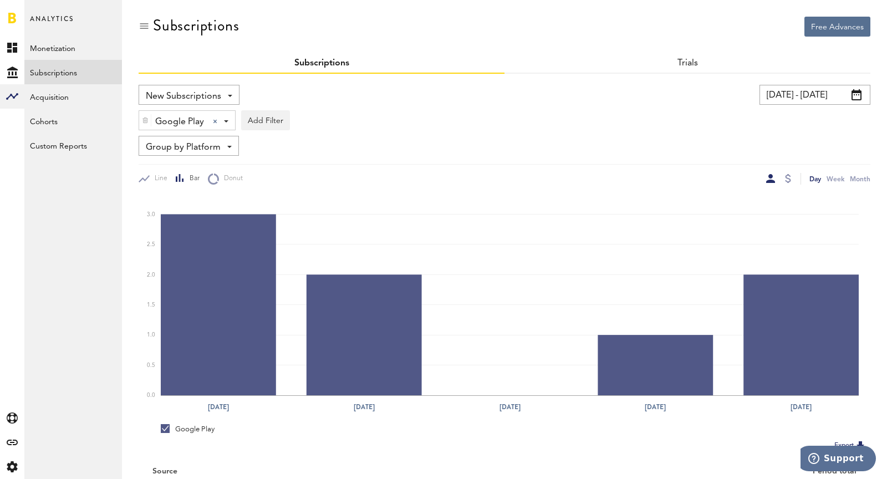
scroll to position [85, 0]
